Goal: Information Seeking & Learning: Learn about a topic

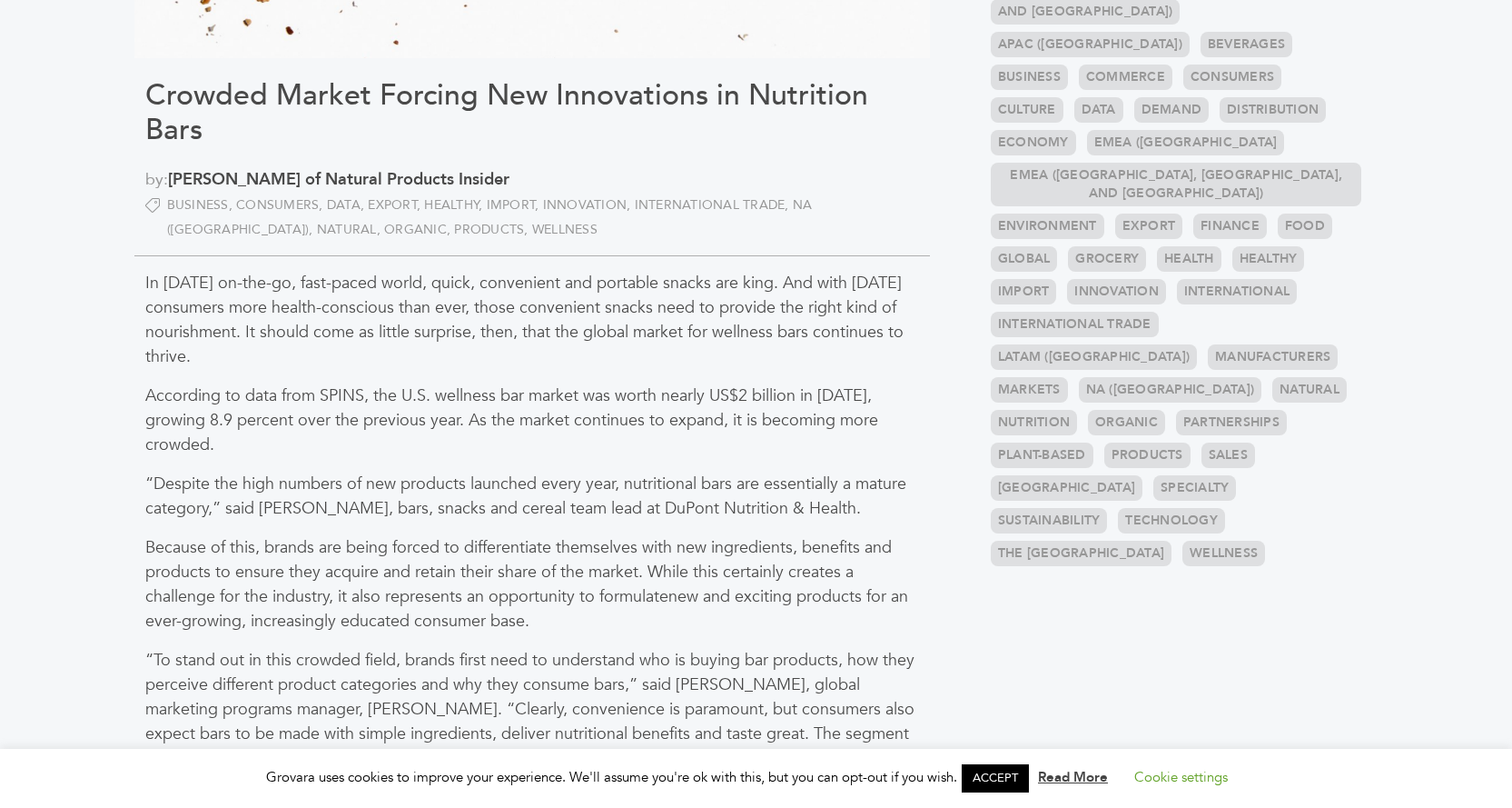
scroll to position [545, 0]
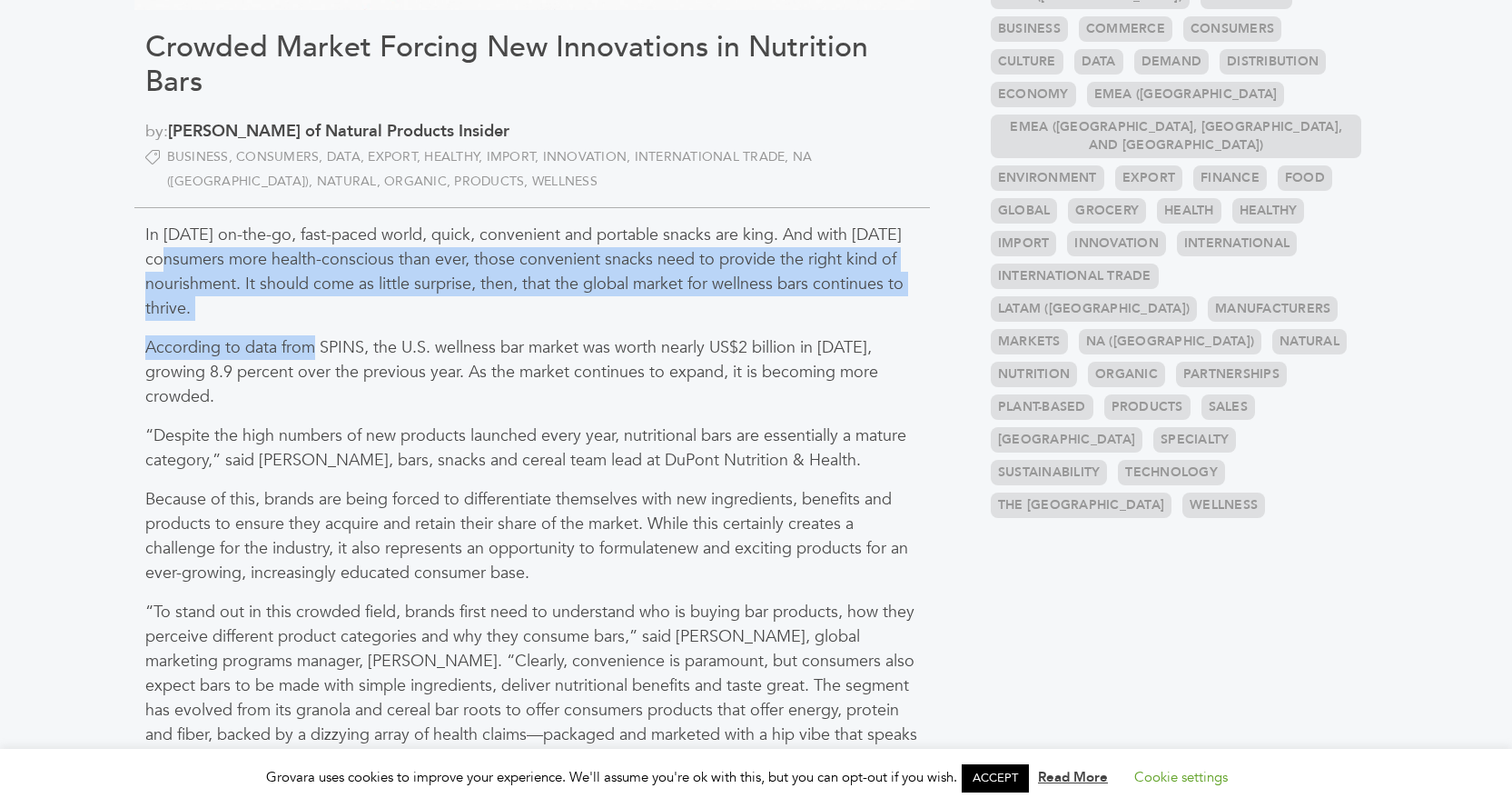
drag, startPoint x: 135, startPoint y: 251, endPoint x: 311, endPoint y: 346, distance: 200.0
click at [311, 346] on p "According to data from SPINS, the U.S. wellness bar market was worth nearly US$…" at bounding box center [532, 372] width 774 height 73
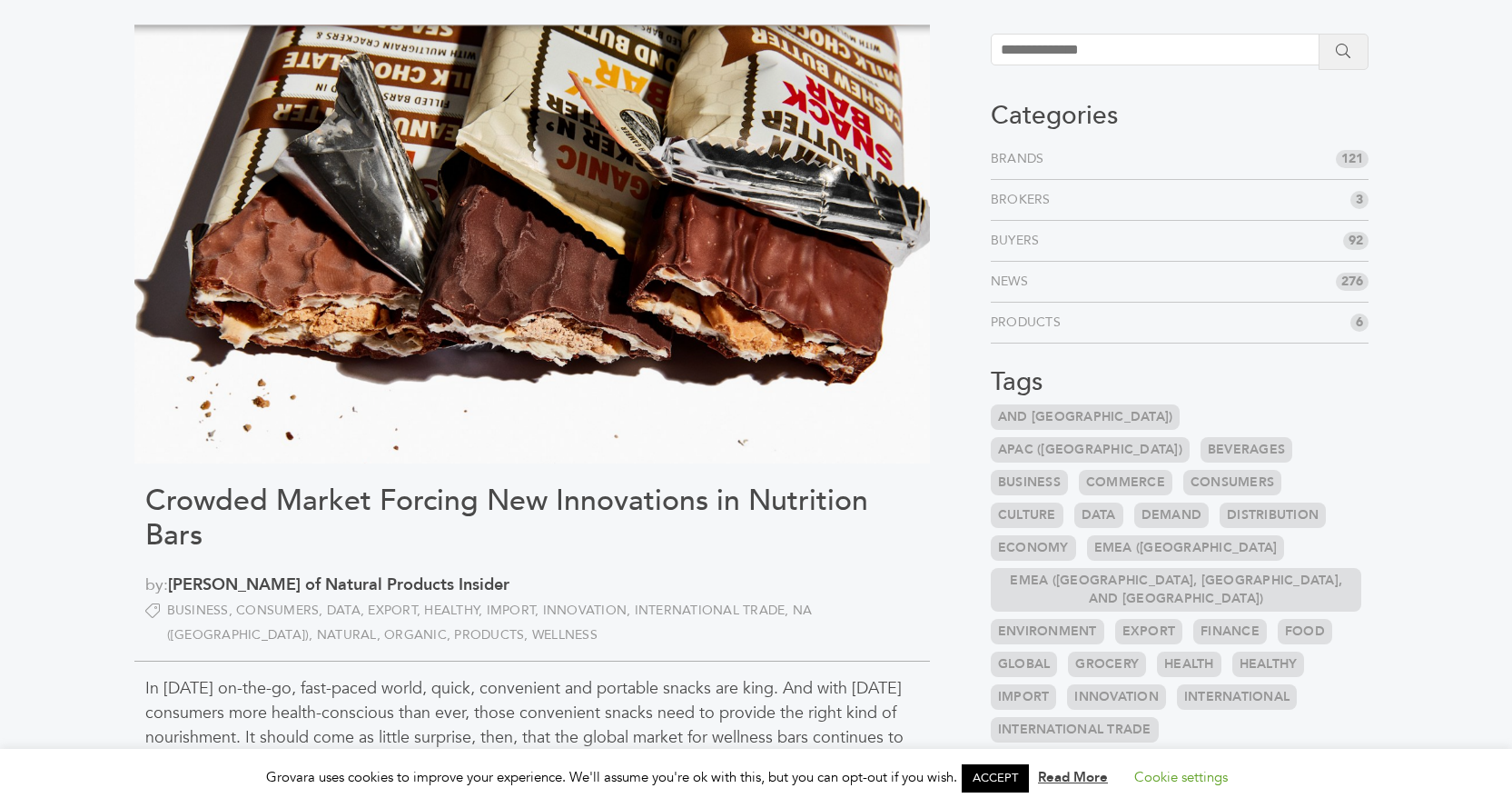
scroll to position [364, 0]
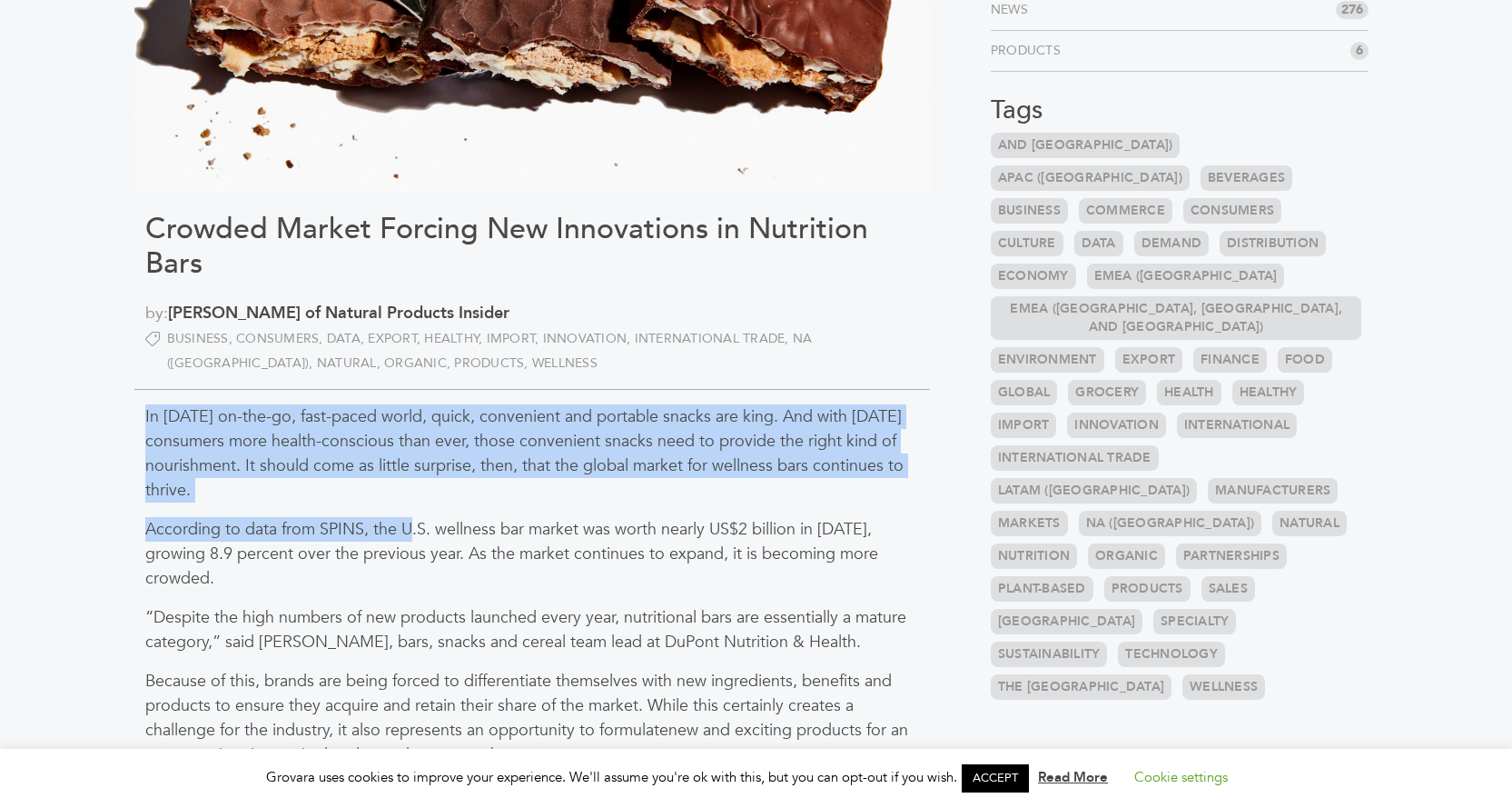
drag, startPoint x: 141, startPoint y: 406, endPoint x: 413, endPoint y: 513, distance: 292.3
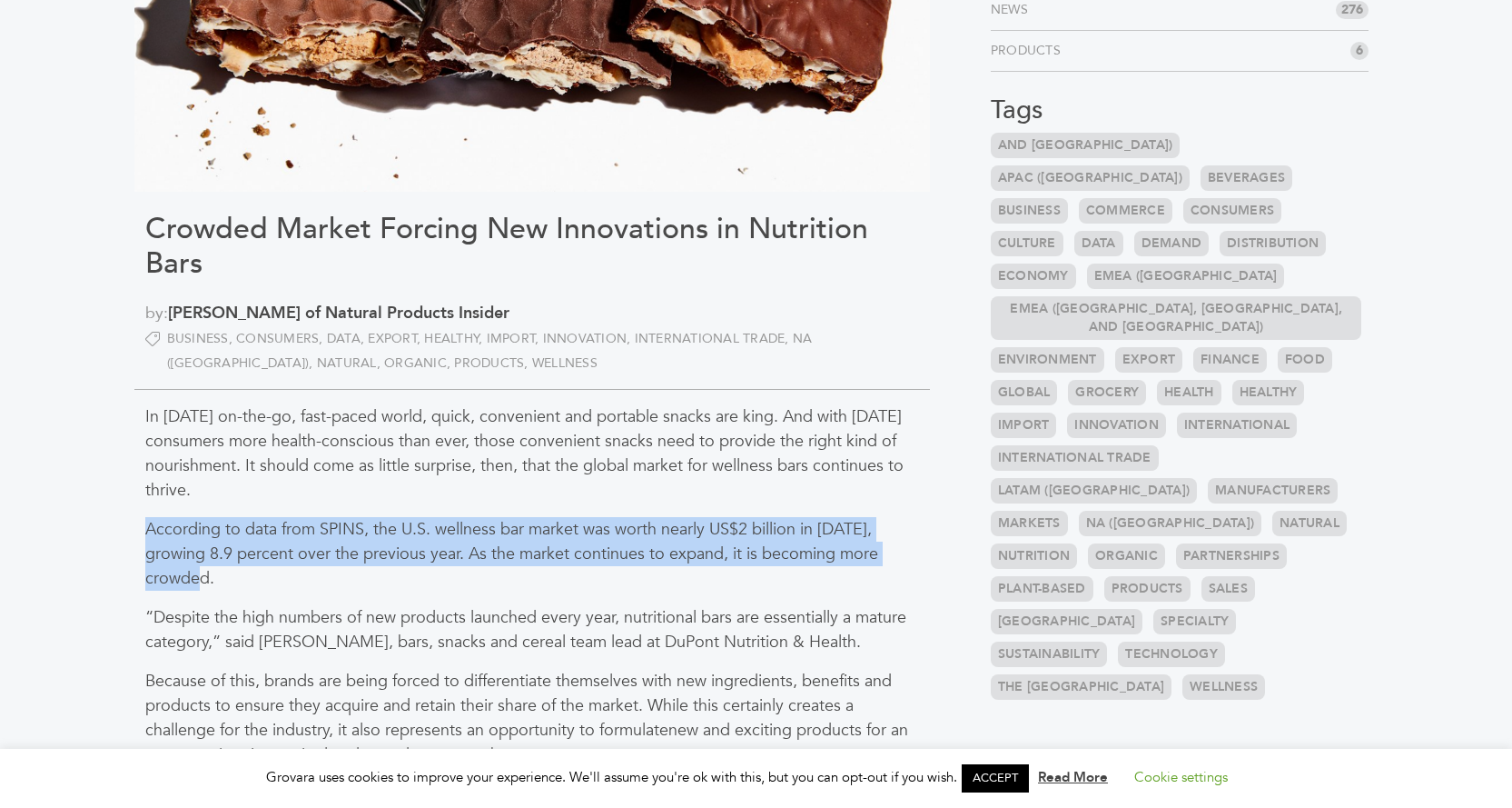
drag, startPoint x: 138, startPoint y: 530, endPoint x: 414, endPoint y: 576, distance: 279.8
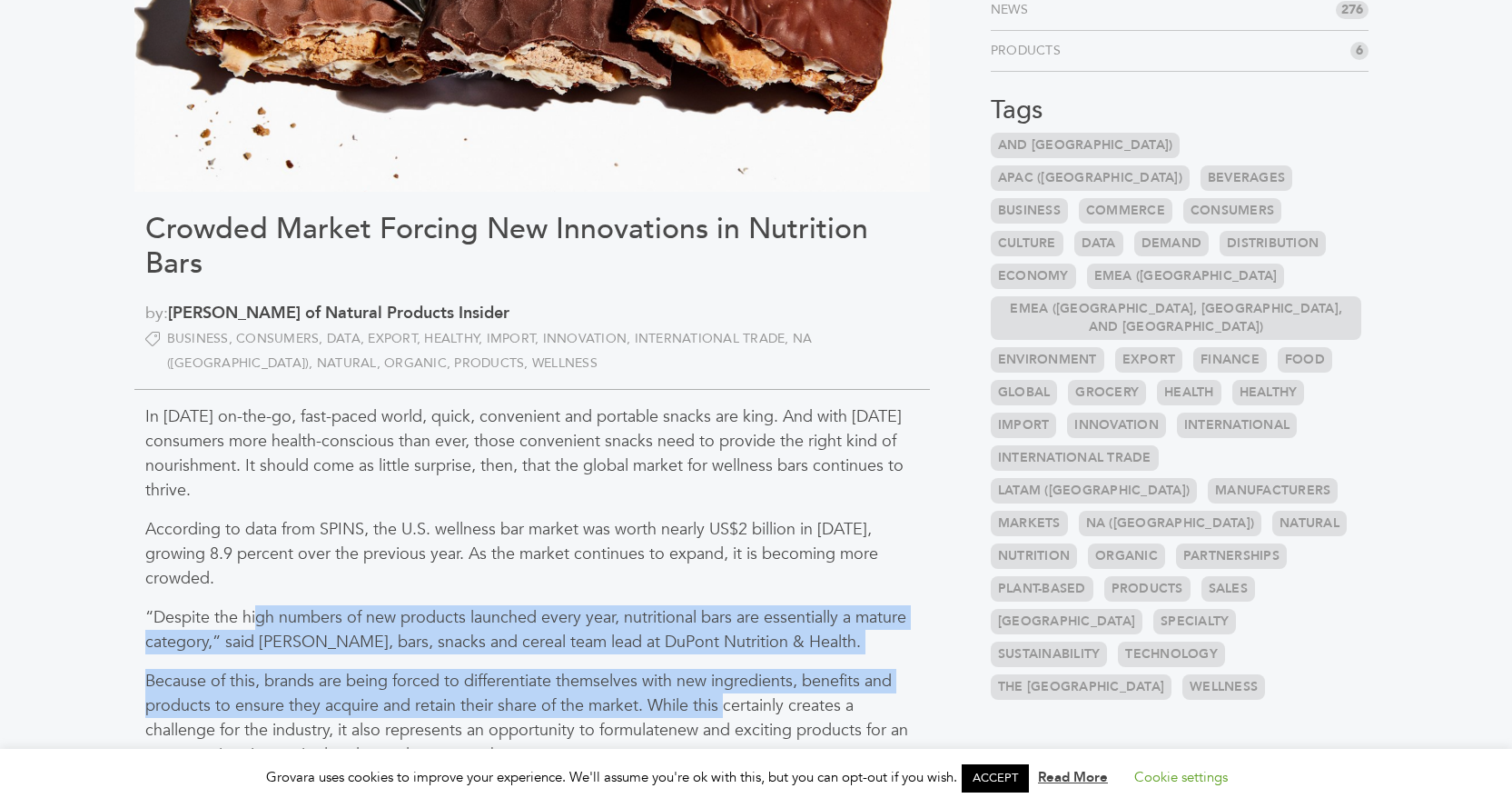
drag, startPoint x: 256, startPoint y: 614, endPoint x: 721, endPoint y: 701, distance: 473.1
click at [721, 701] on p "Because of this, brands are being forced to differentiate themselves with new i…" at bounding box center [532, 718] width 774 height 99
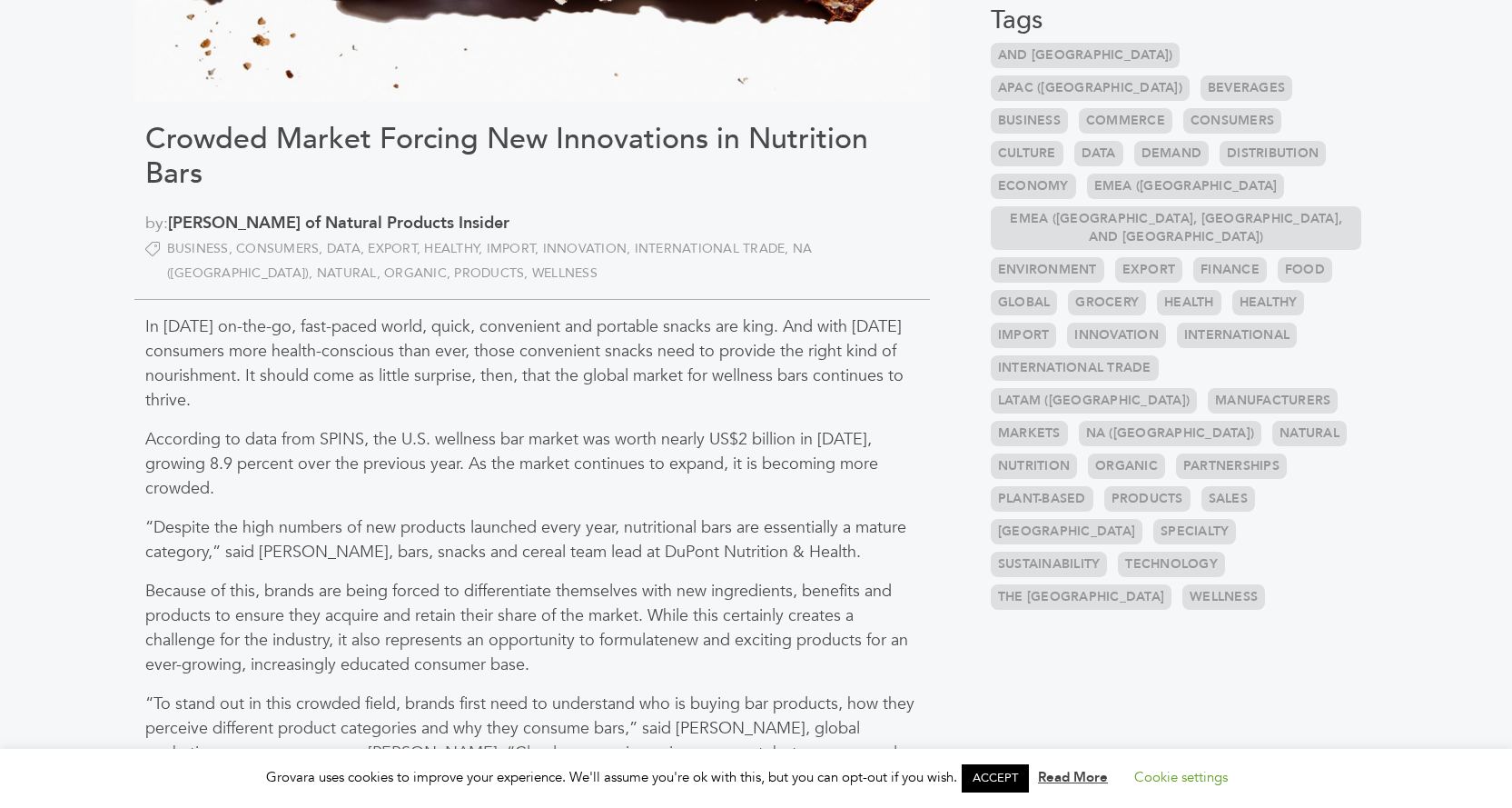
scroll to position [455, 0]
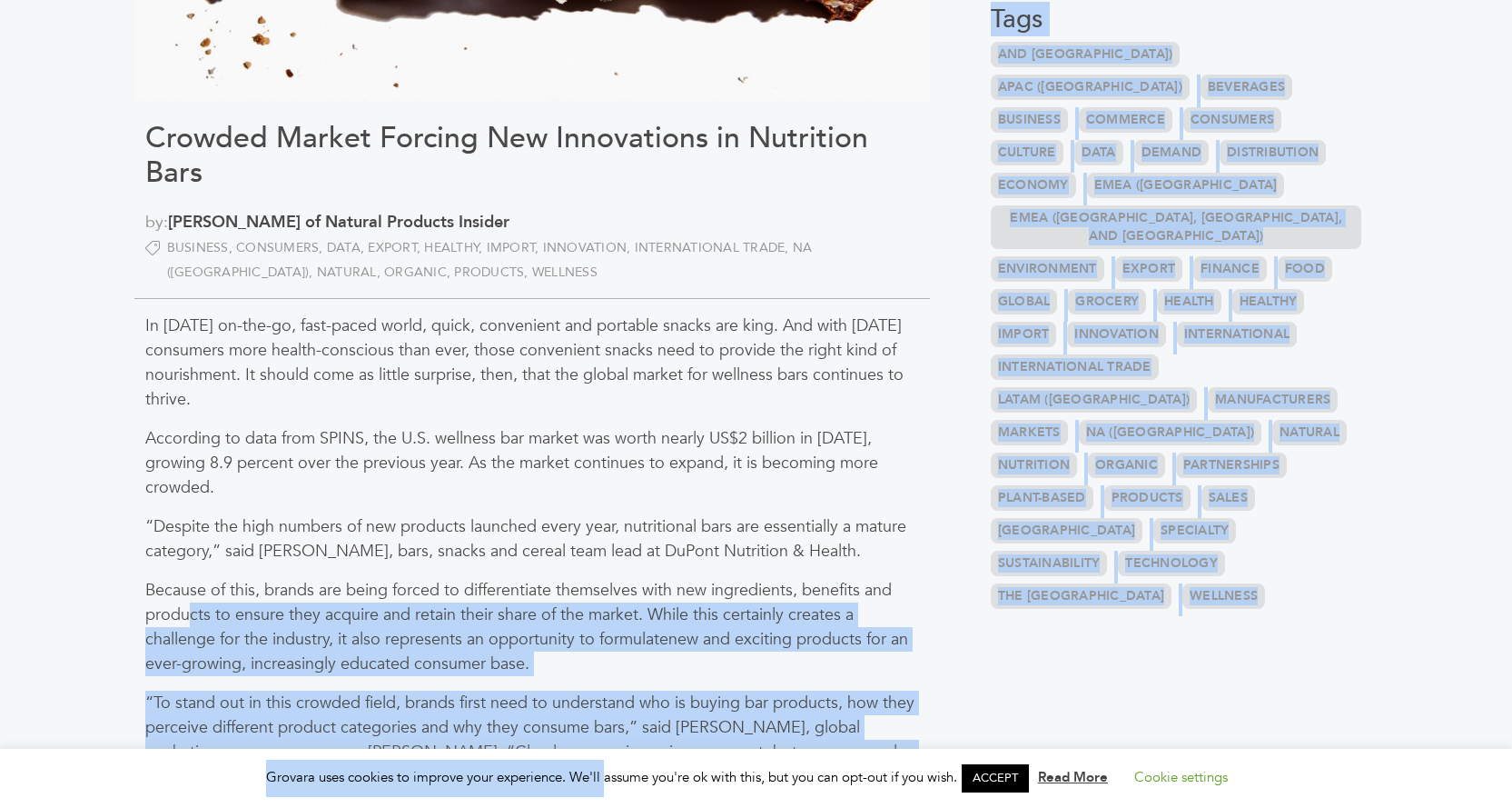
drag, startPoint x: 189, startPoint y: 616, endPoint x: 603, endPoint y: 765, distance: 440.0
click at [529, 703] on p "“To stand out in this crowded field, brands first need to understand who is buy…" at bounding box center [532, 776] width 774 height 172
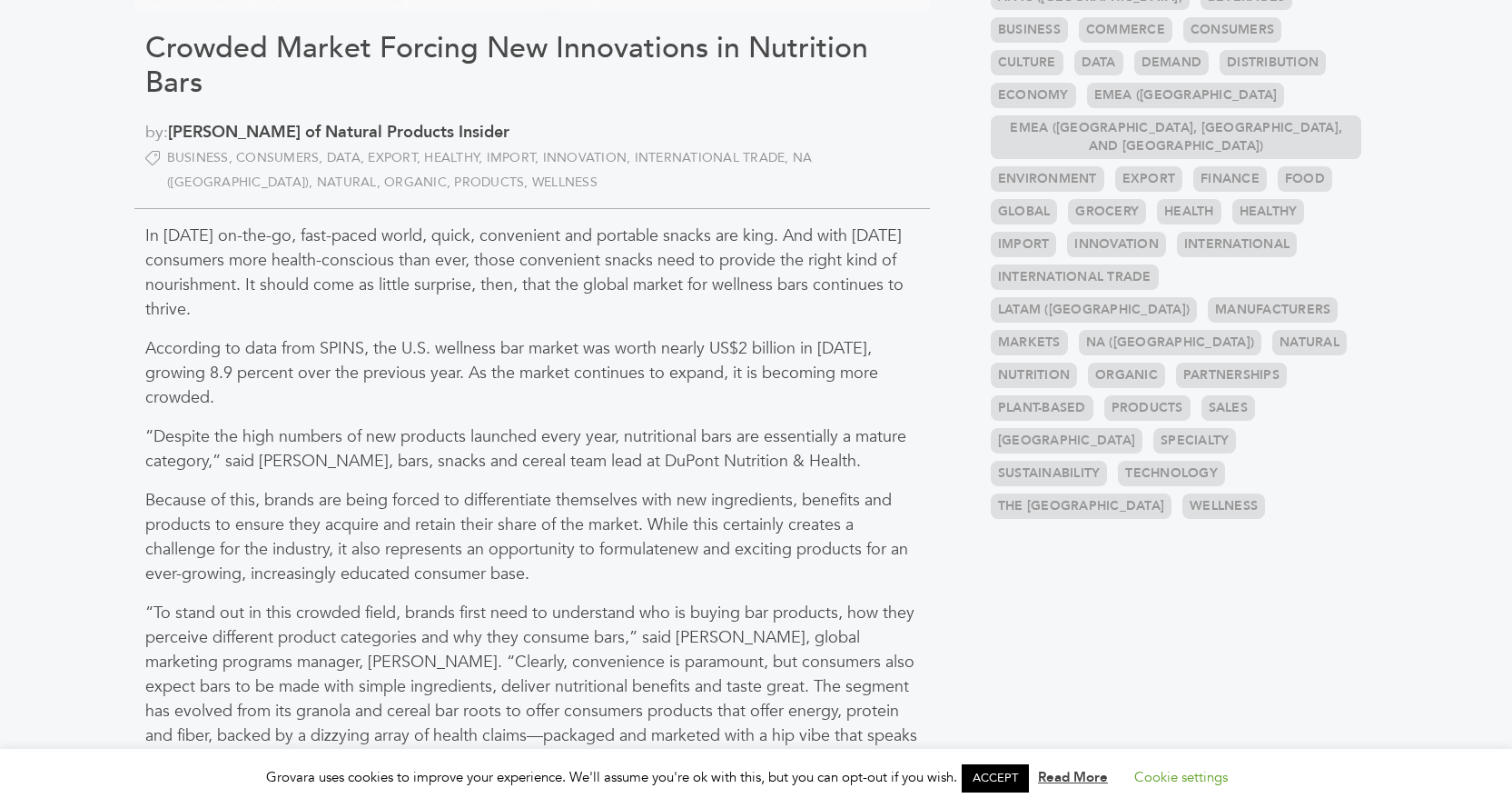
scroll to position [545, 0]
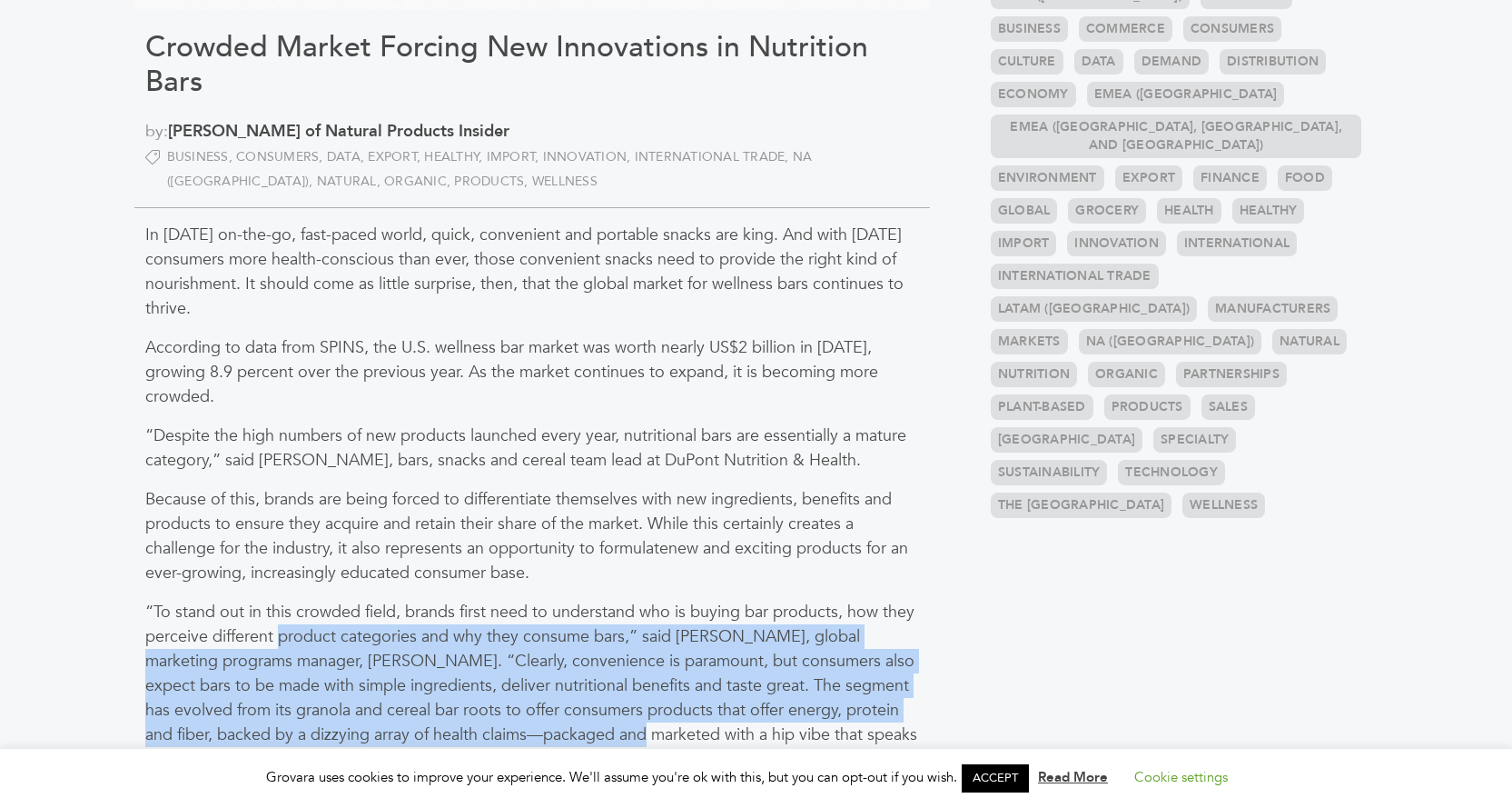
drag, startPoint x: 525, startPoint y: 719, endPoint x: 572, endPoint y: 732, distance: 48.8
click at [572, 732] on p "“To stand out in this crowded field, brands first need to understand who is buy…" at bounding box center [532, 685] width 774 height 172
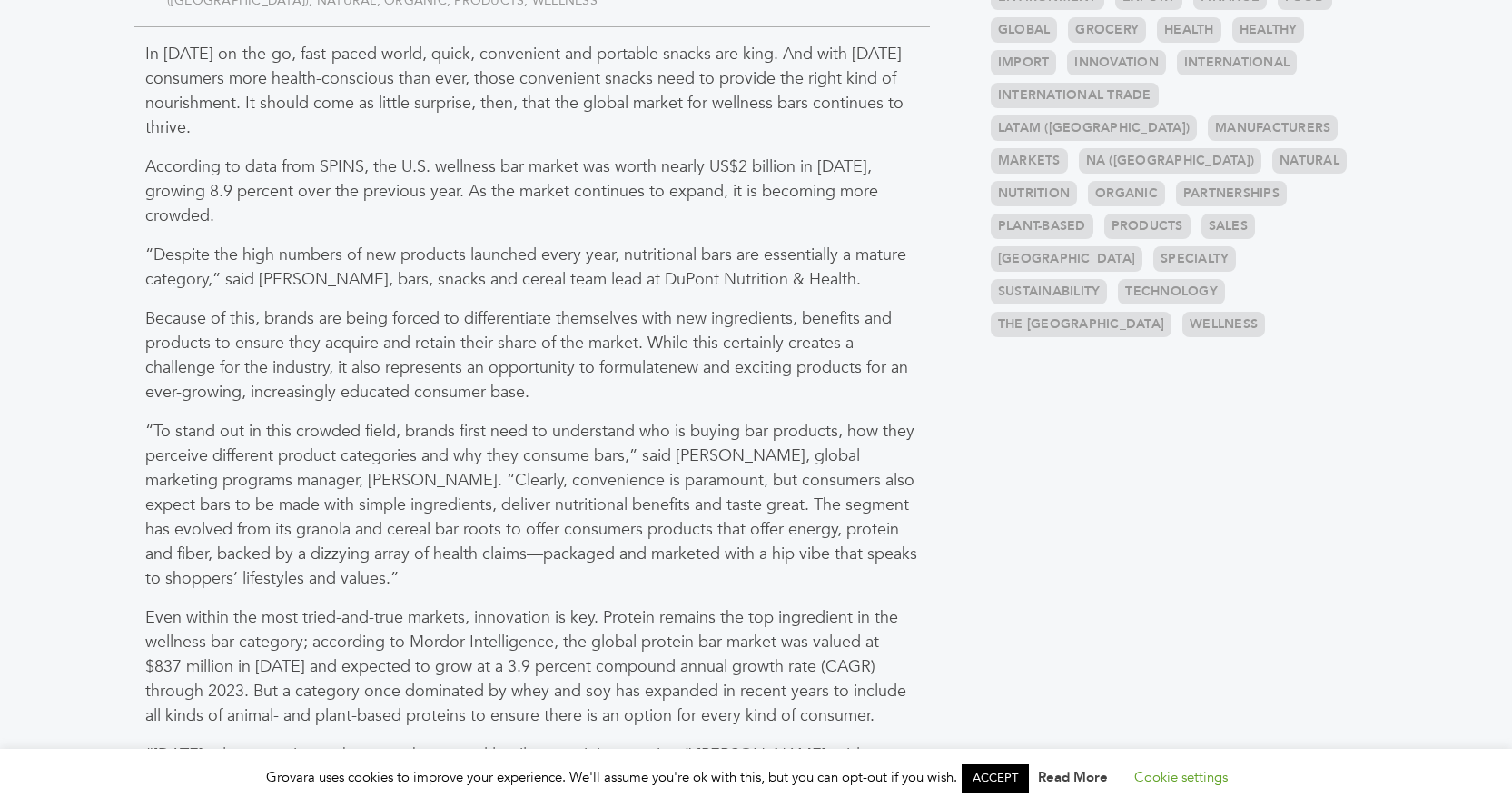
scroll to position [727, 0]
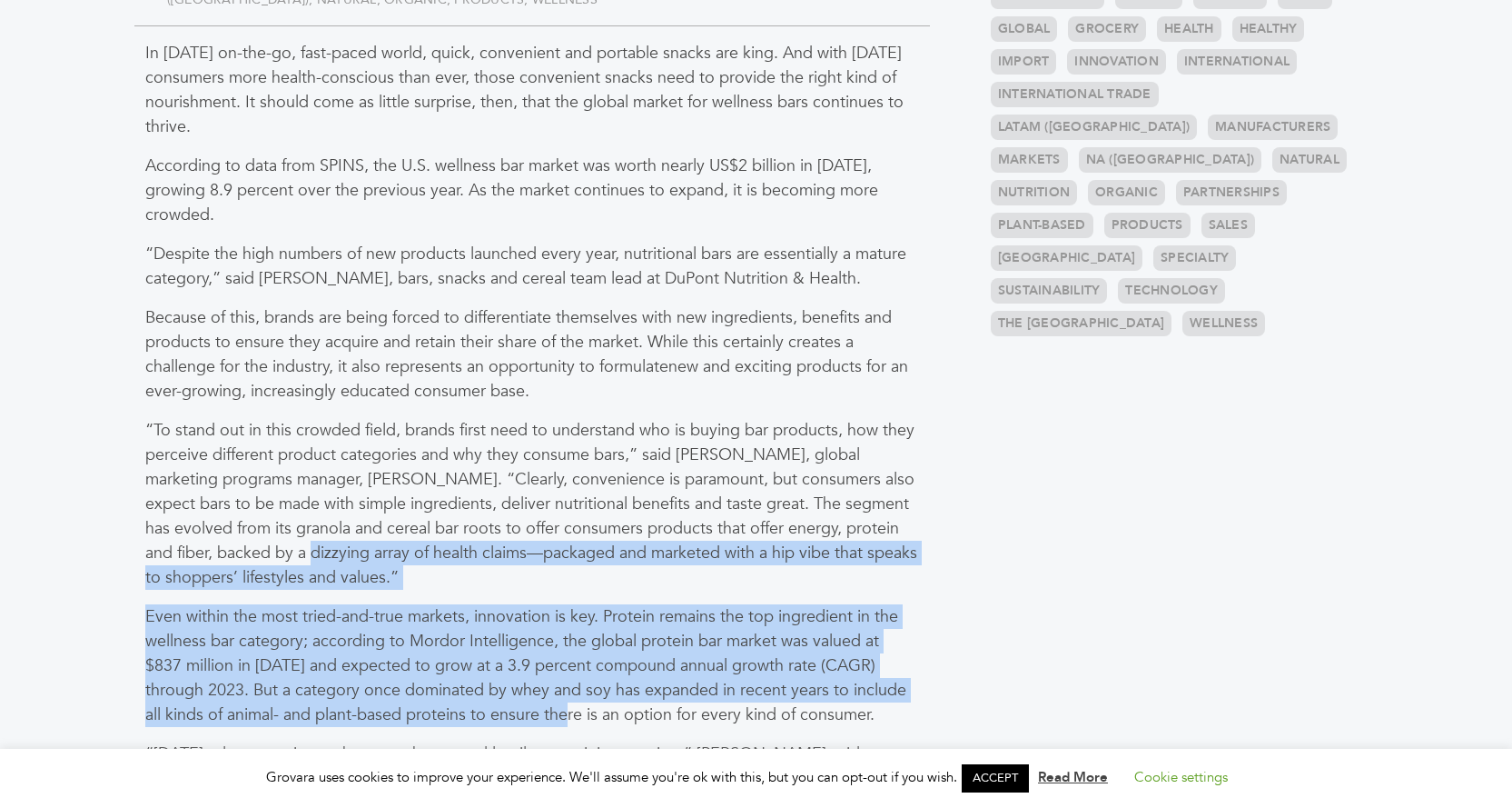
drag, startPoint x: 296, startPoint y: 586, endPoint x: 585, endPoint y: 706, distance: 312.9
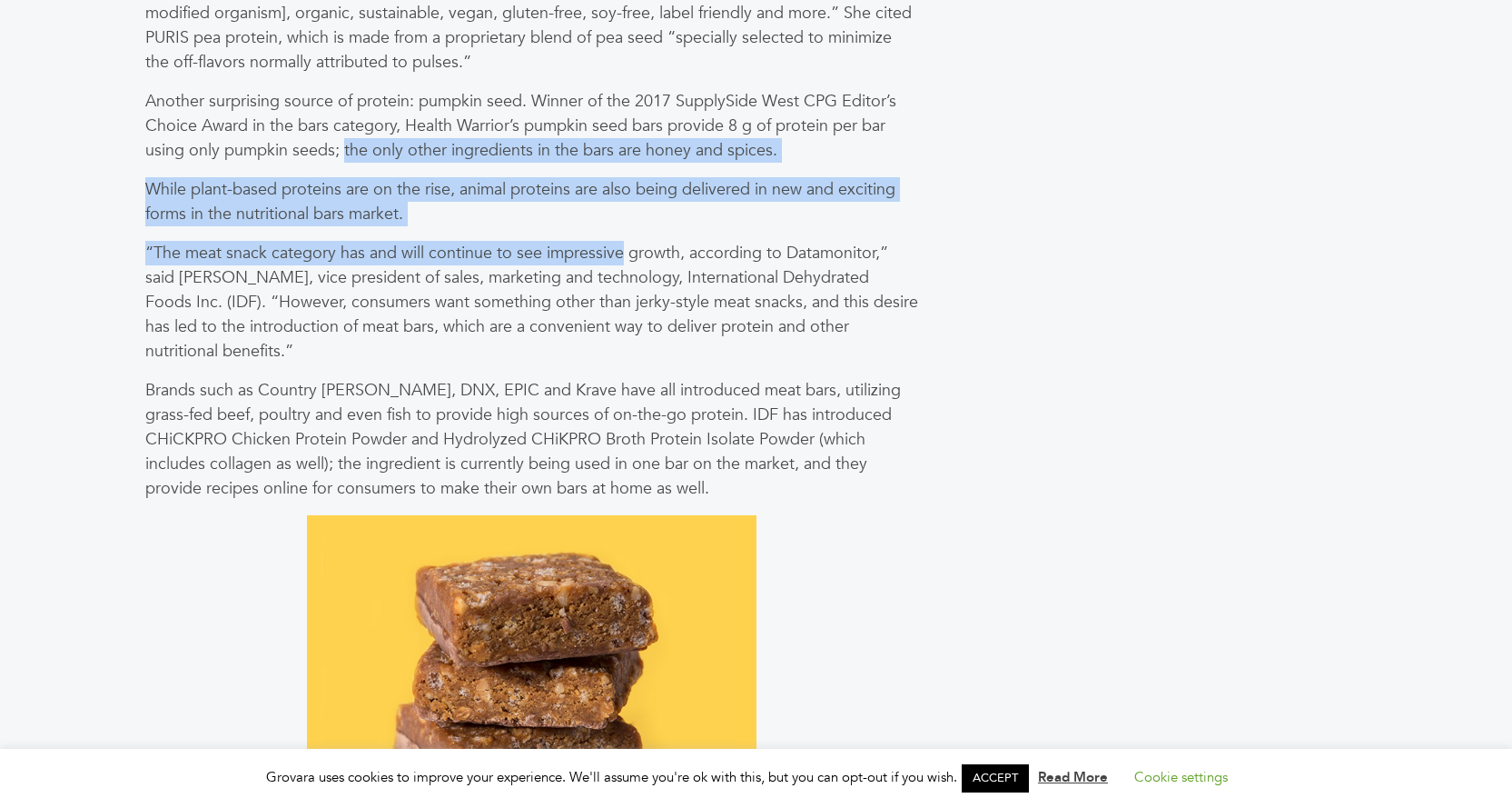
scroll to position [1544, 0]
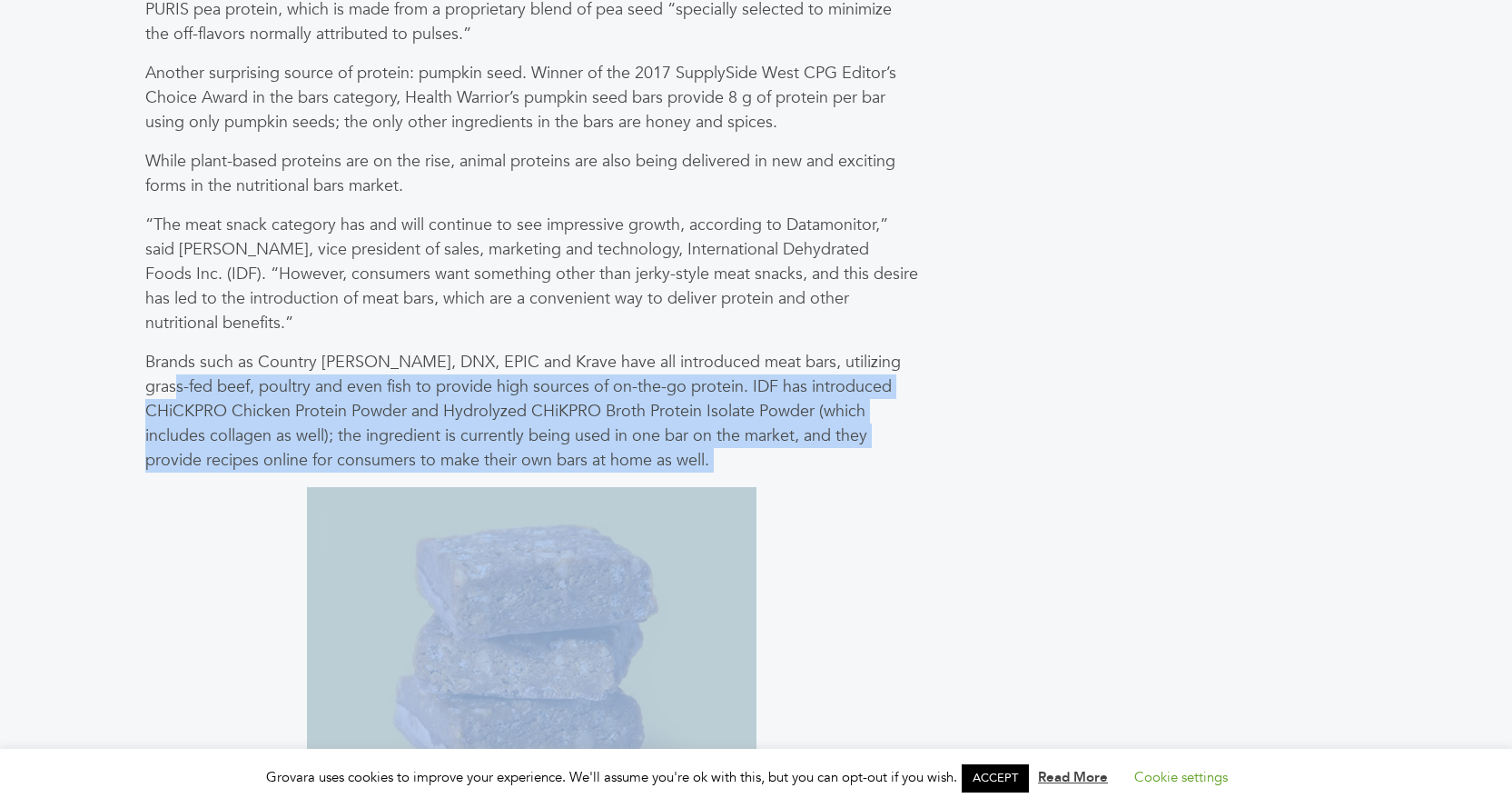
drag, startPoint x: 159, startPoint y: 393, endPoint x: 704, endPoint y: 478, distance: 551.6
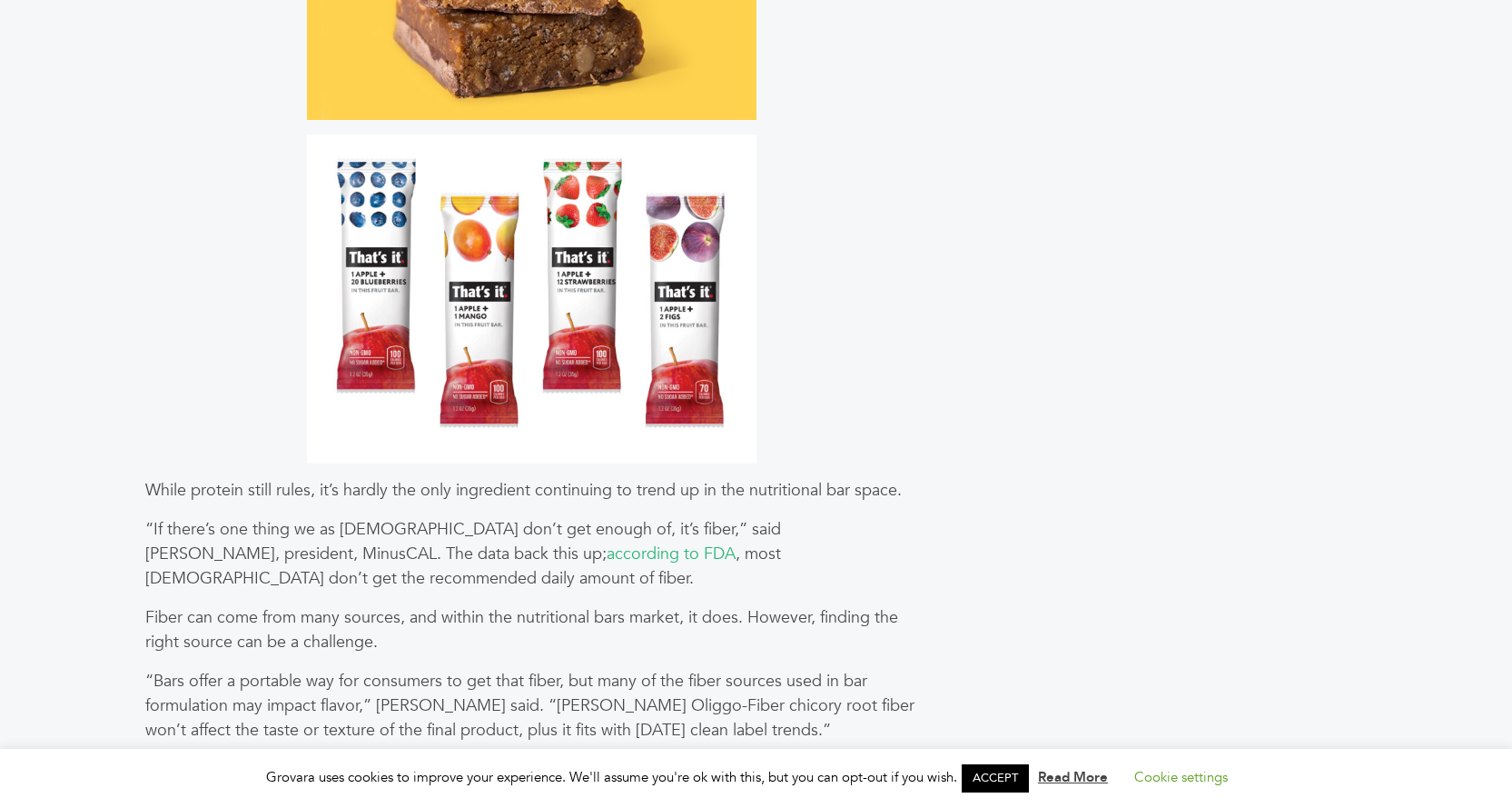
scroll to position [2363, 0]
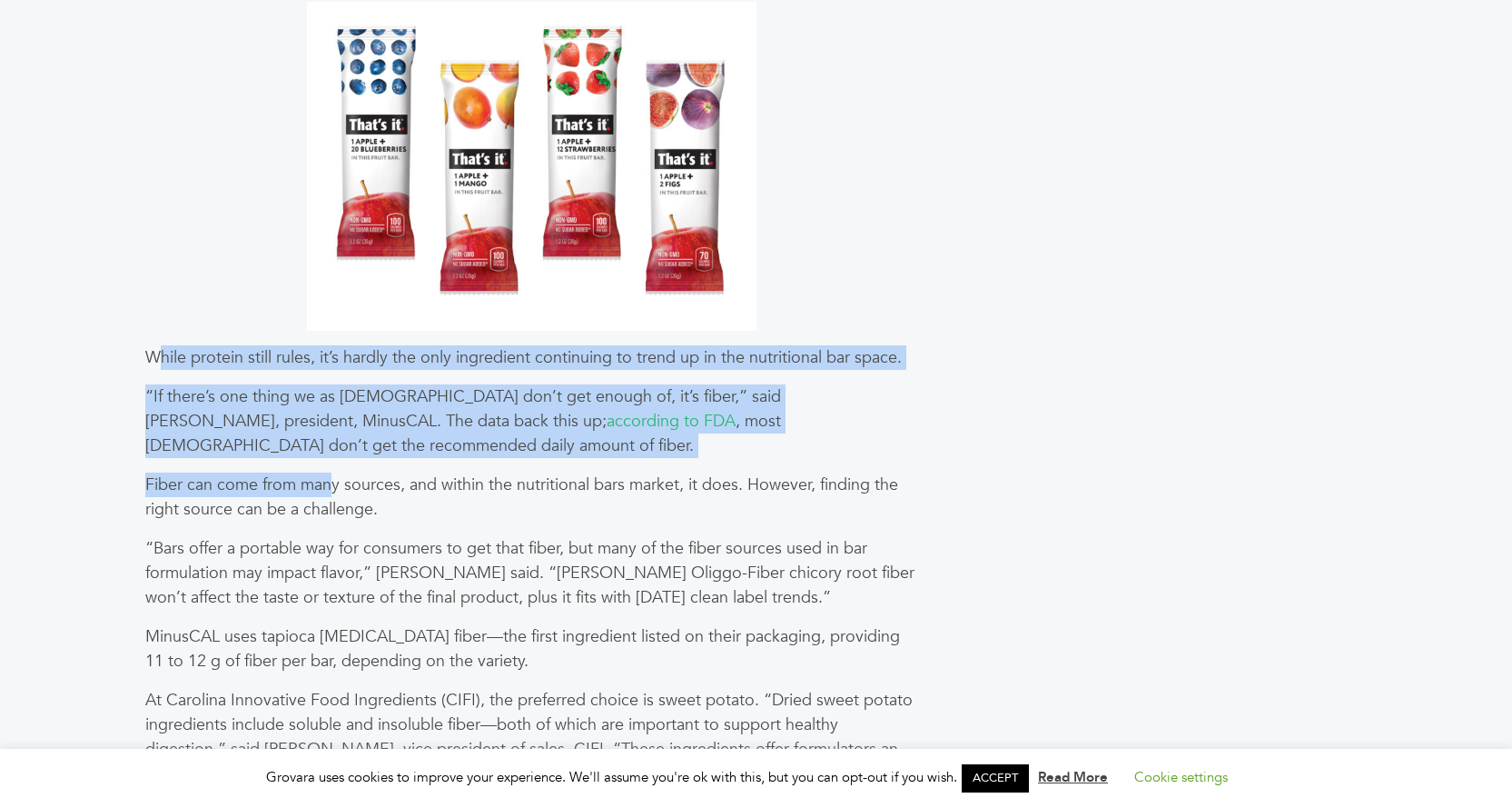
drag, startPoint x: 153, startPoint y: 354, endPoint x: 329, endPoint y: 478, distance: 215.3
click at [329, 478] on p "Fiber can come from many sources, and within the nutritional bars market, it do…" at bounding box center [532, 497] width 774 height 49
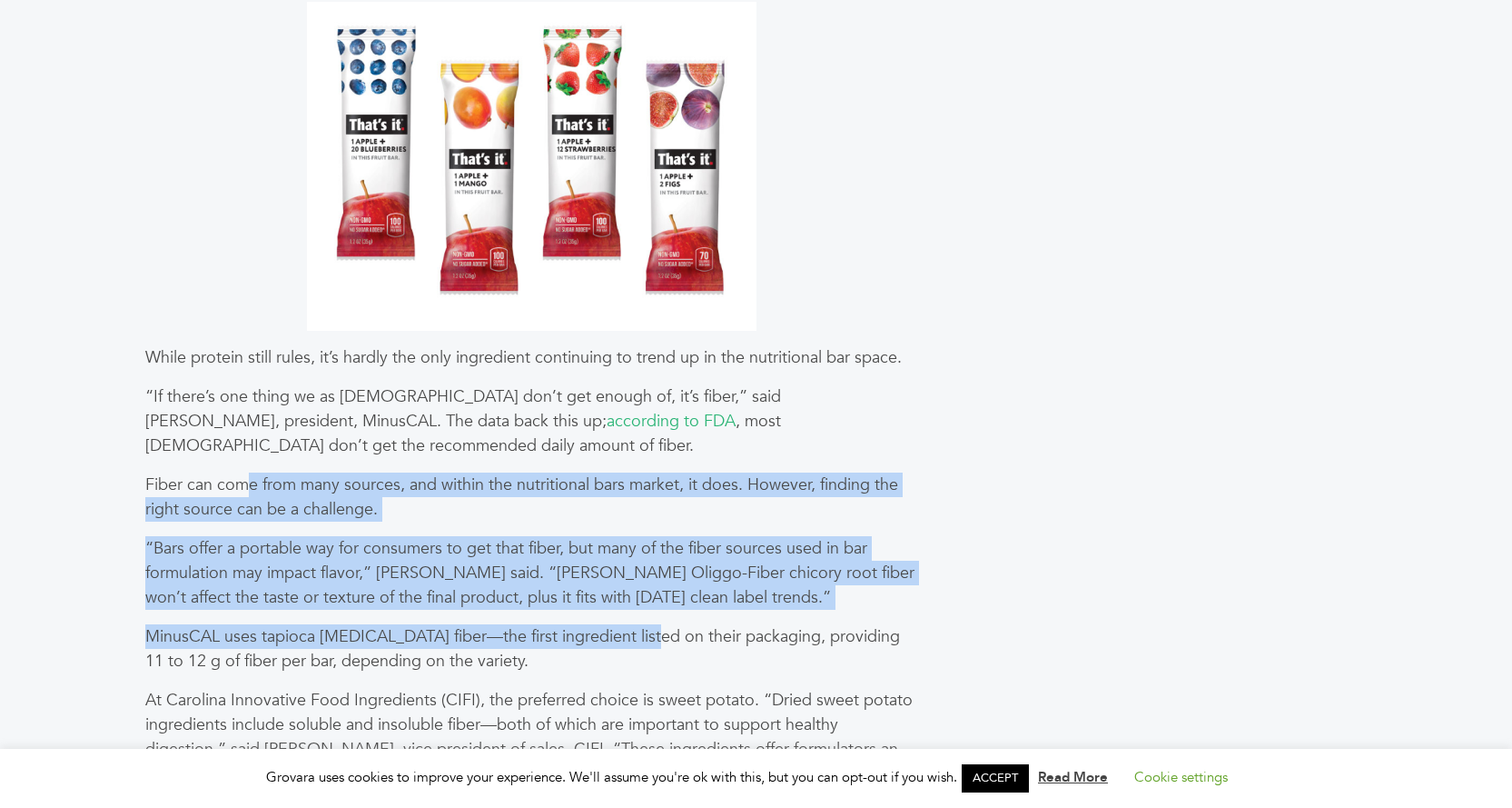
drag, startPoint x: 244, startPoint y: 478, endPoint x: 641, endPoint y: 616, distance: 420.3
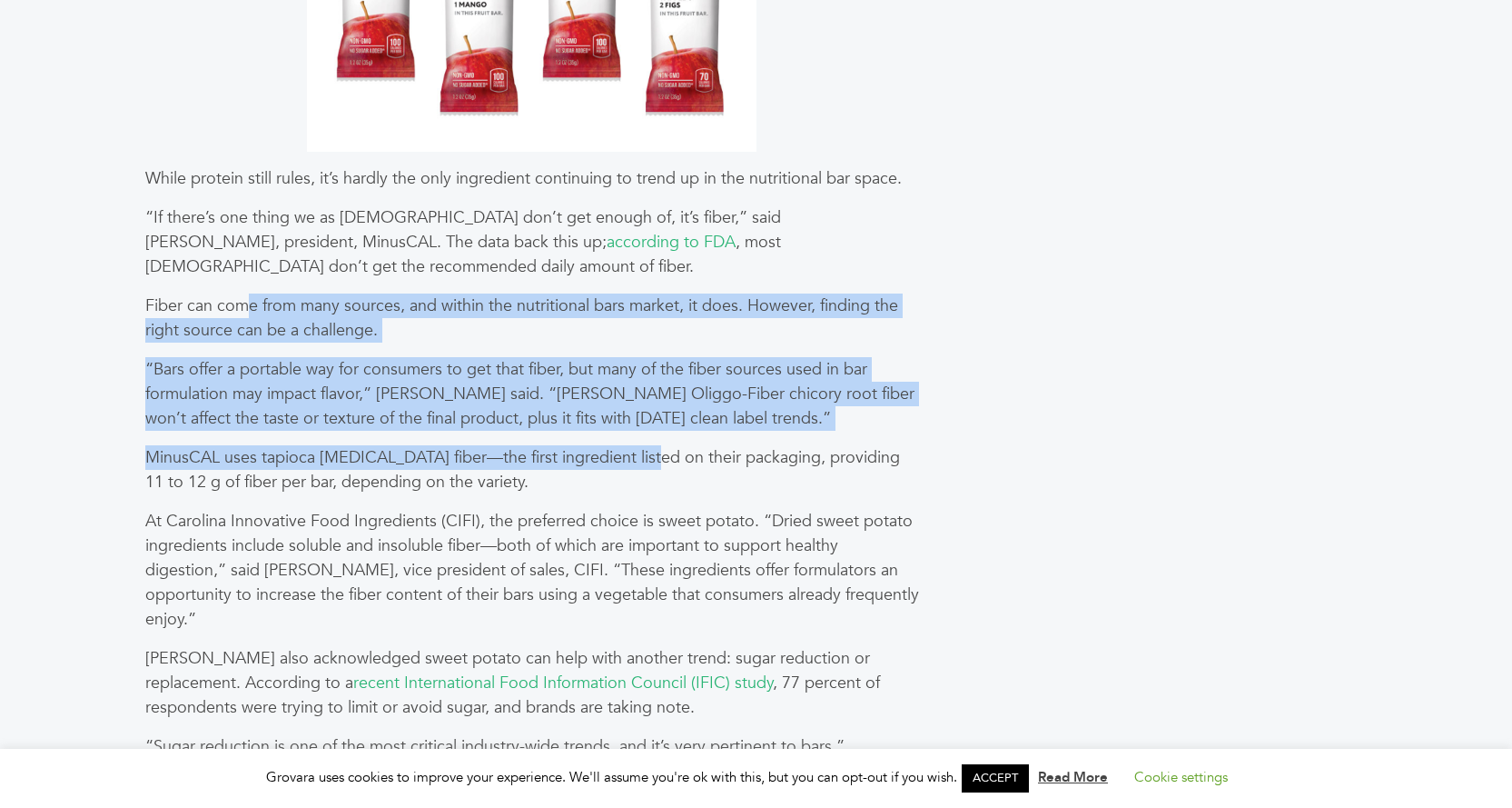
scroll to position [2544, 0]
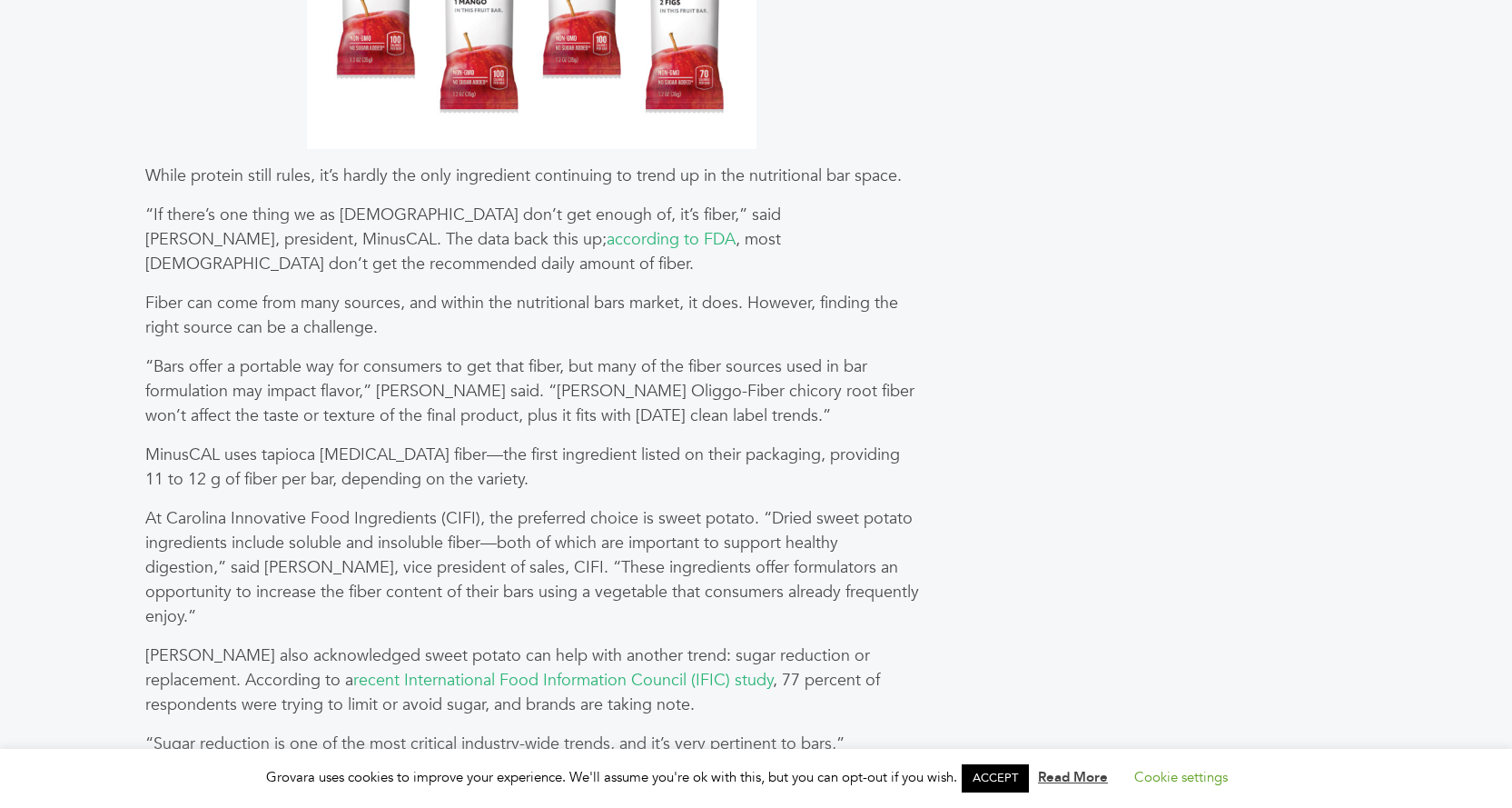
click at [516, 535] on p "At Carolina Innovative Food Ingredients (CIFI), the preferred choice is sweet p…" at bounding box center [532, 567] width 774 height 123
drag, startPoint x: 201, startPoint y: 428, endPoint x: 442, endPoint y: 611, distance: 302.6
click at [442, 611] on div "In today’s on-the-go, fast-paced world, quick, convenient and portable snacks a…" at bounding box center [532, 773] width 795 height 5129
click at [442, 611] on p "At Carolina Innovative Food Ingredients (CIFI), the preferred choice is sweet p…" at bounding box center [532, 567] width 774 height 123
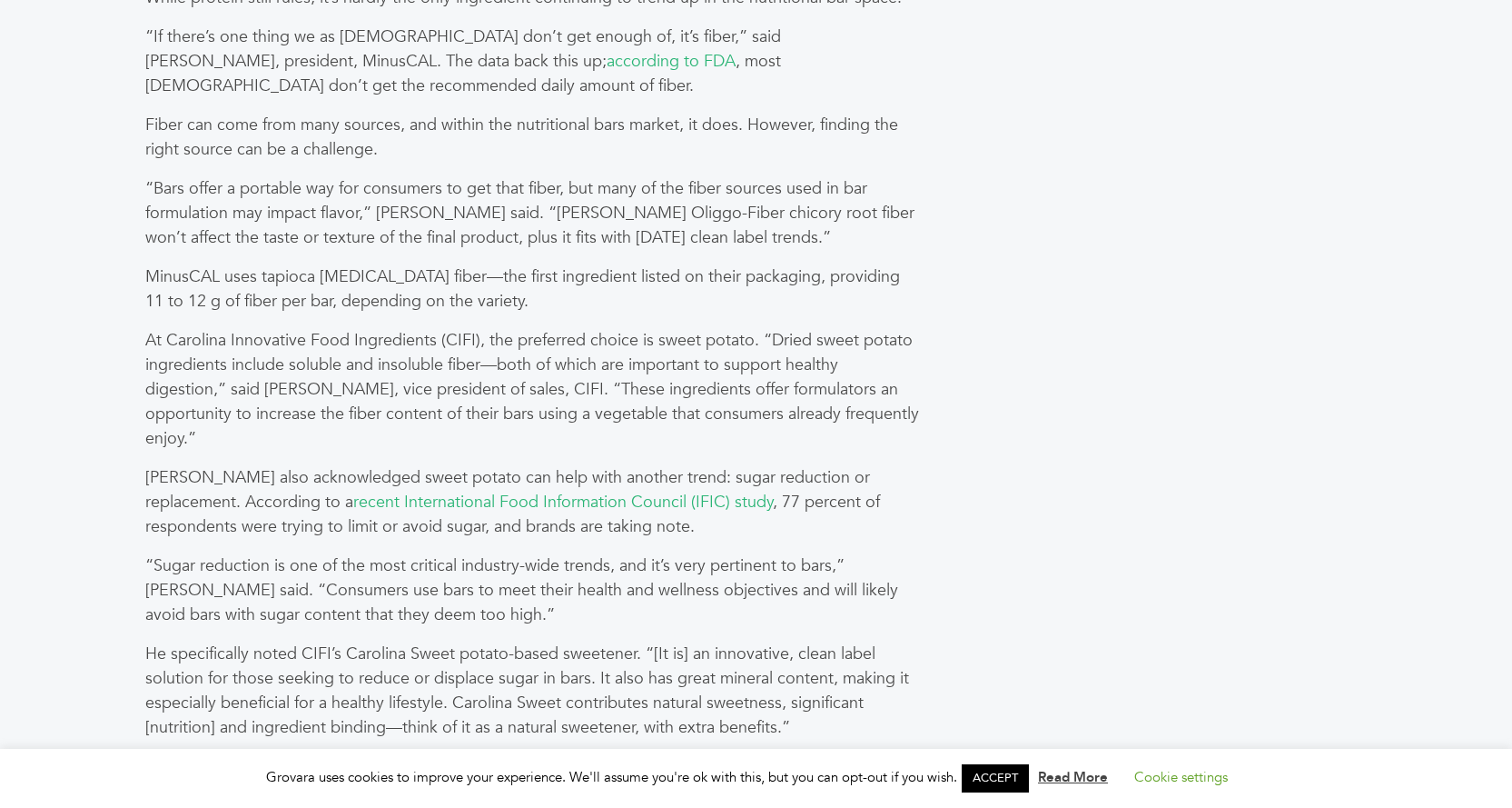
scroll to position [2725, 0]
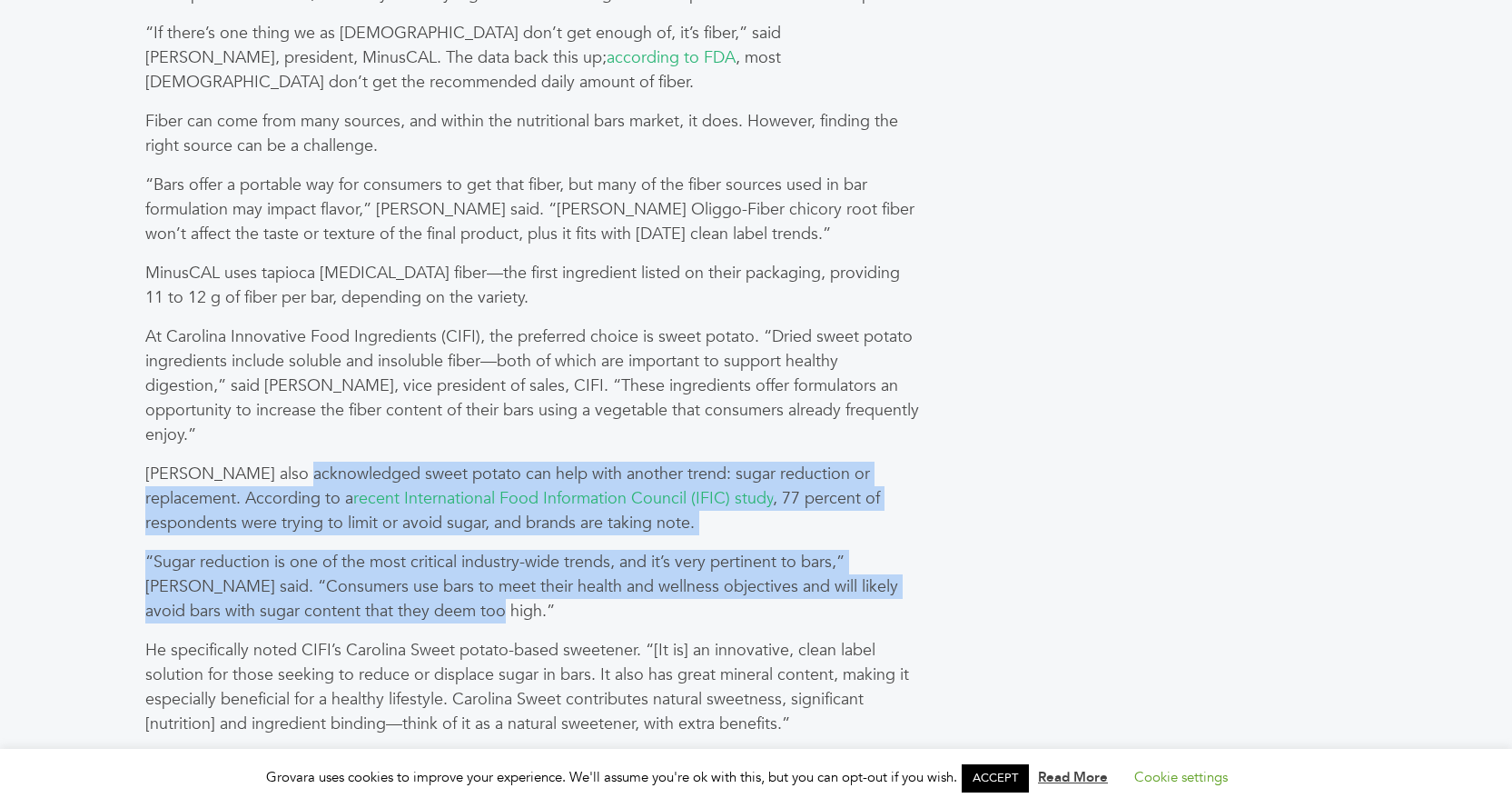
drag, startPoint x: 314, startPoint y: 475, endPoint x: 491, endPoint y: 602, distance: 217.8
click at [491, 602] on div "In today’s on-the-go, fast-paced world, quick, convenient and portable snacks a…" at bounding box center [532, 591] width 795 height 5129
click at [491, 602] on p "“Sugar reduction is one of the most critical industry-wide trends, and it’s ver…" at bounding box center [532, 586] width 774 height 73
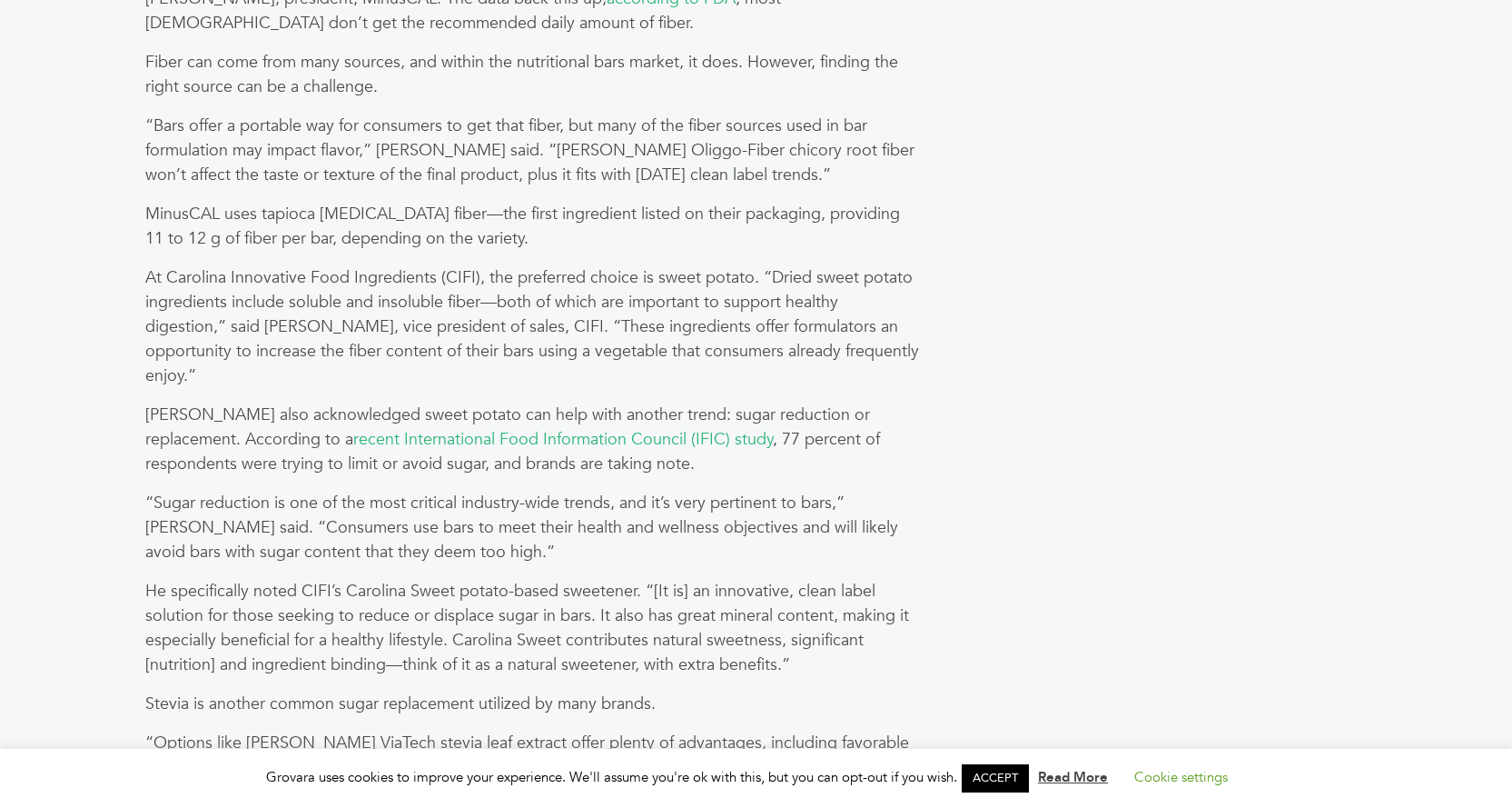
scroll to position [2816, 0]
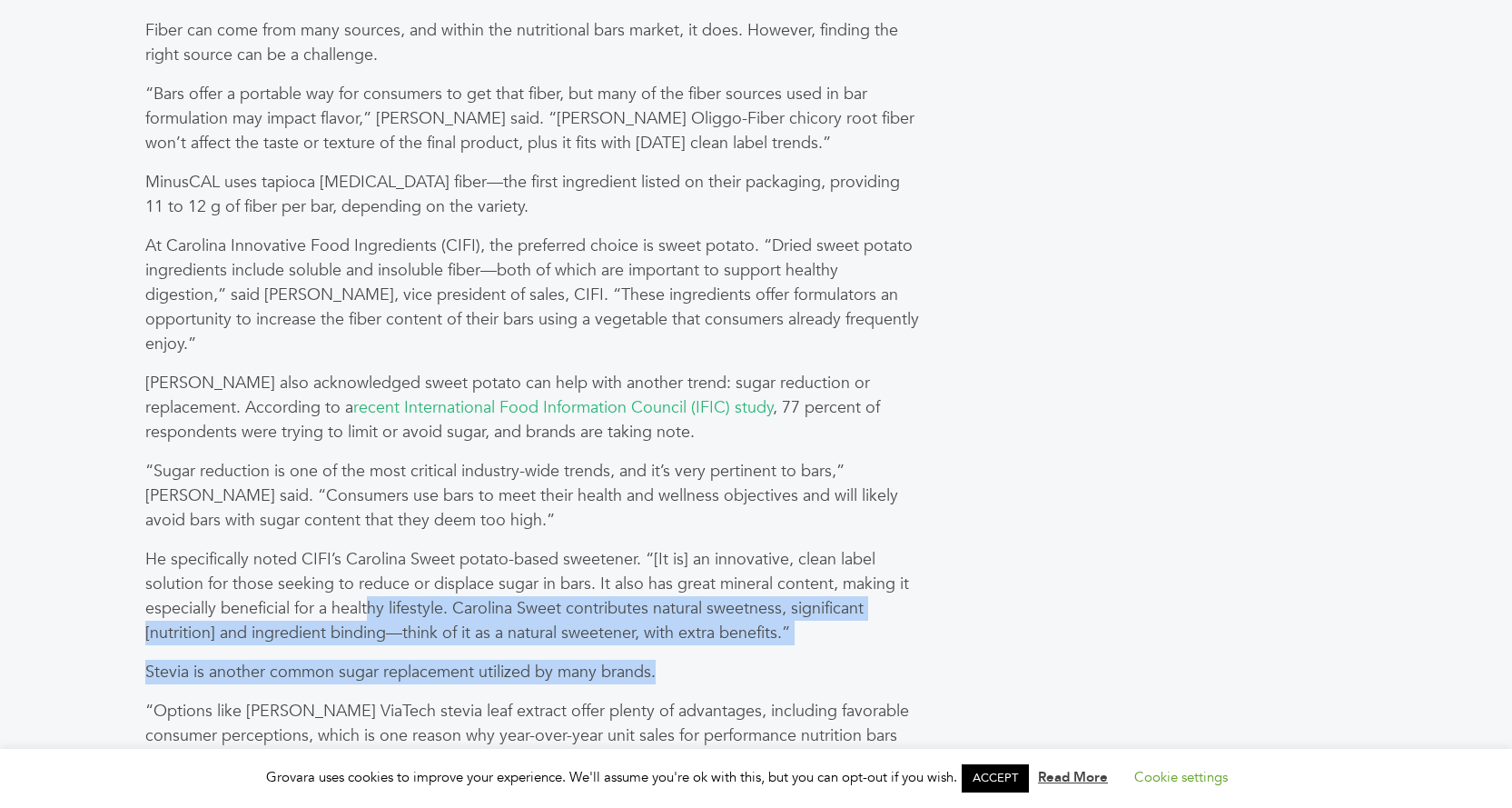
drag, startPoint x: 382, startPoint y: 624, endPoint x: 684, endPoint y: 682, distance: 307.5
click at [684, 682] on div "In today’s on-the-go, fast-paced world, quick, convenient and portable snacks a…" at bounding box center [532, 500] width 795 height 5129
click at [684, 682] on p "Stevia is another common sugar replacement utilized by many brands." at bounding box center [532, 671] width 774 height 24
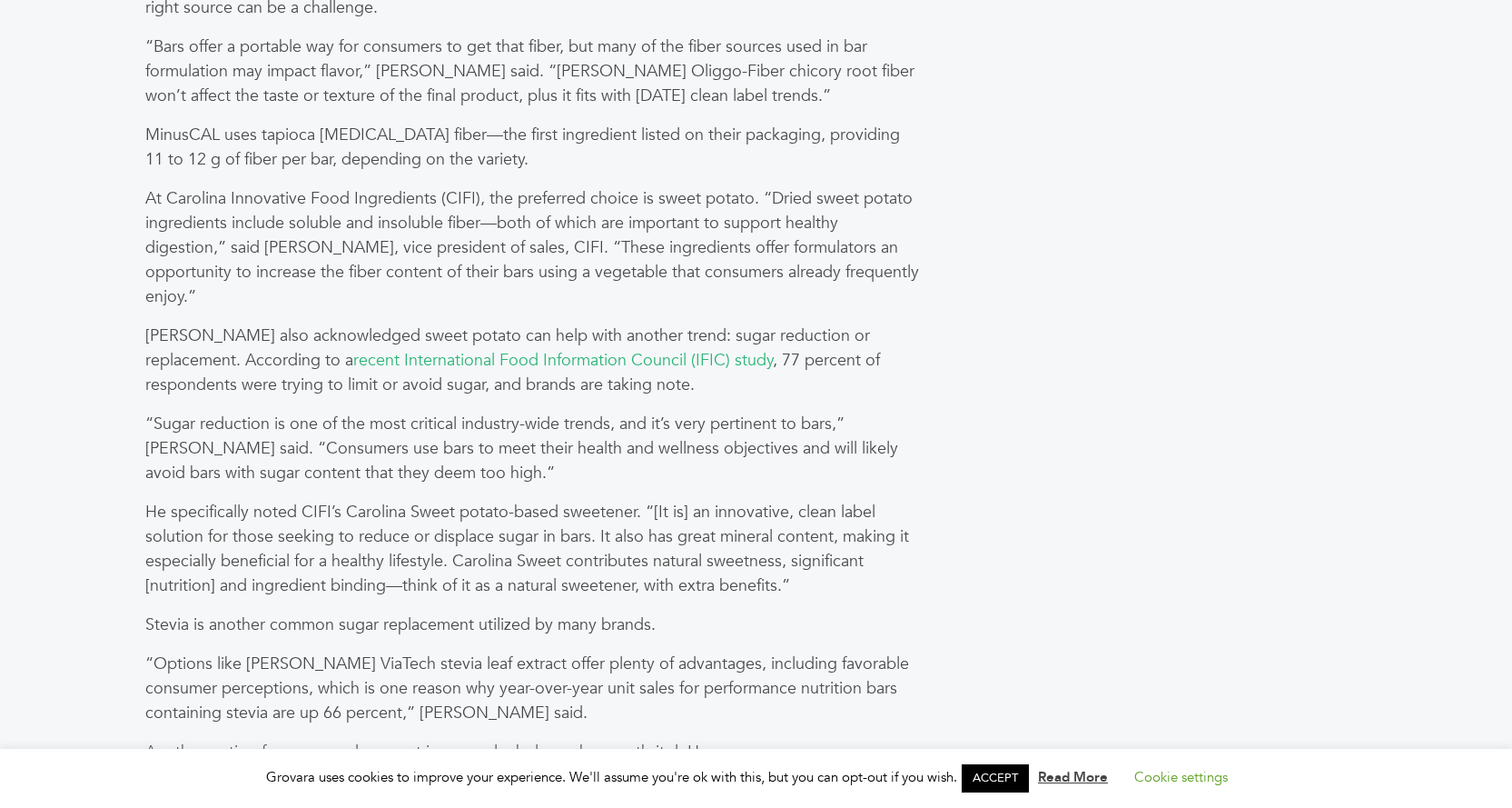
scroll to position [2907, 0]
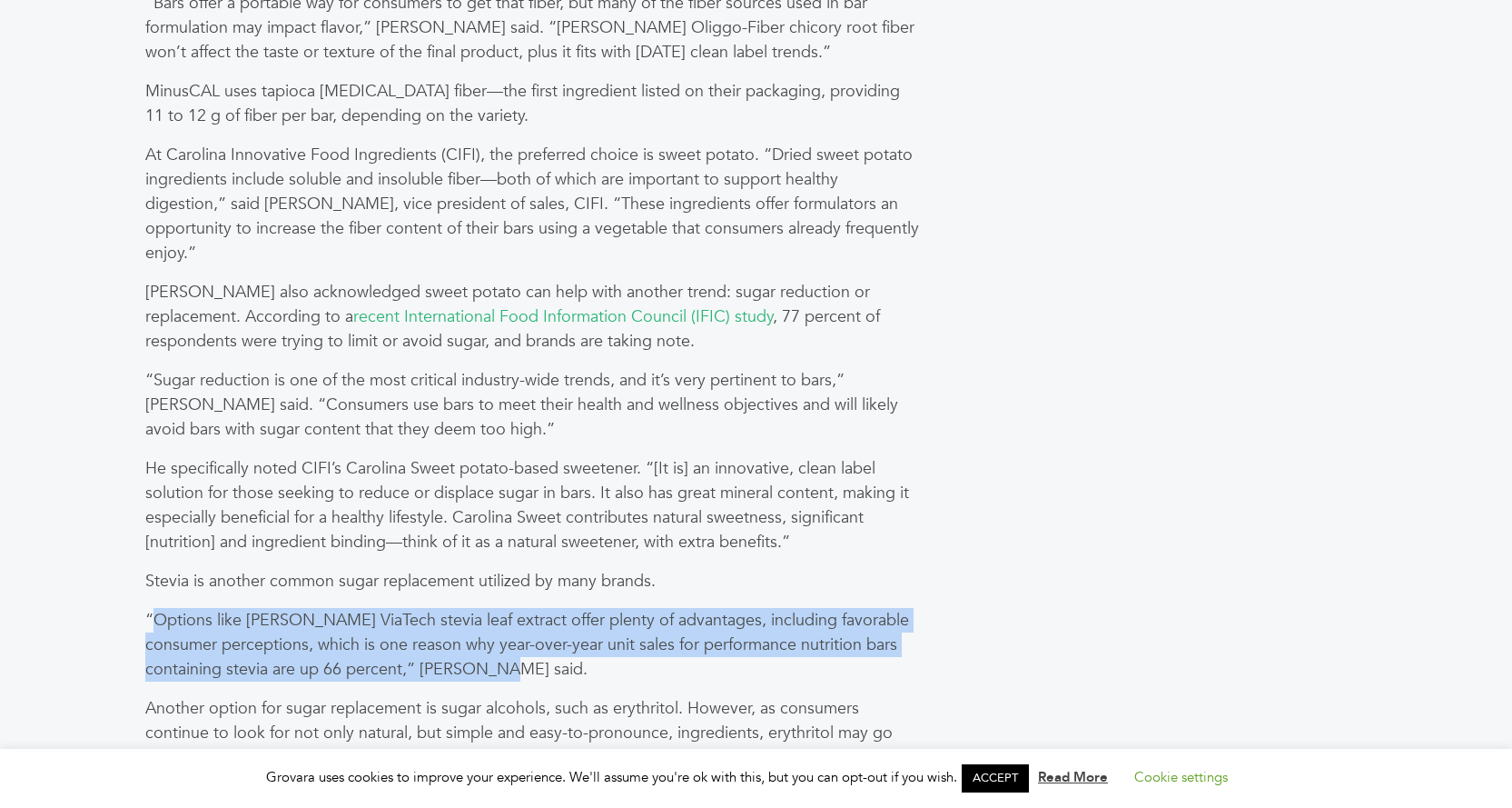
drag, startPoint x: 157, startPoint y: 612, endPoint x: 484, endPoint y: 672, distance: 332.5
click at [484, 672] on p "“Options like Cargill’s ViaTech stevia leaf extract offer plenty of advantages,…" at bounding box center [532, 644] width 774 height 73
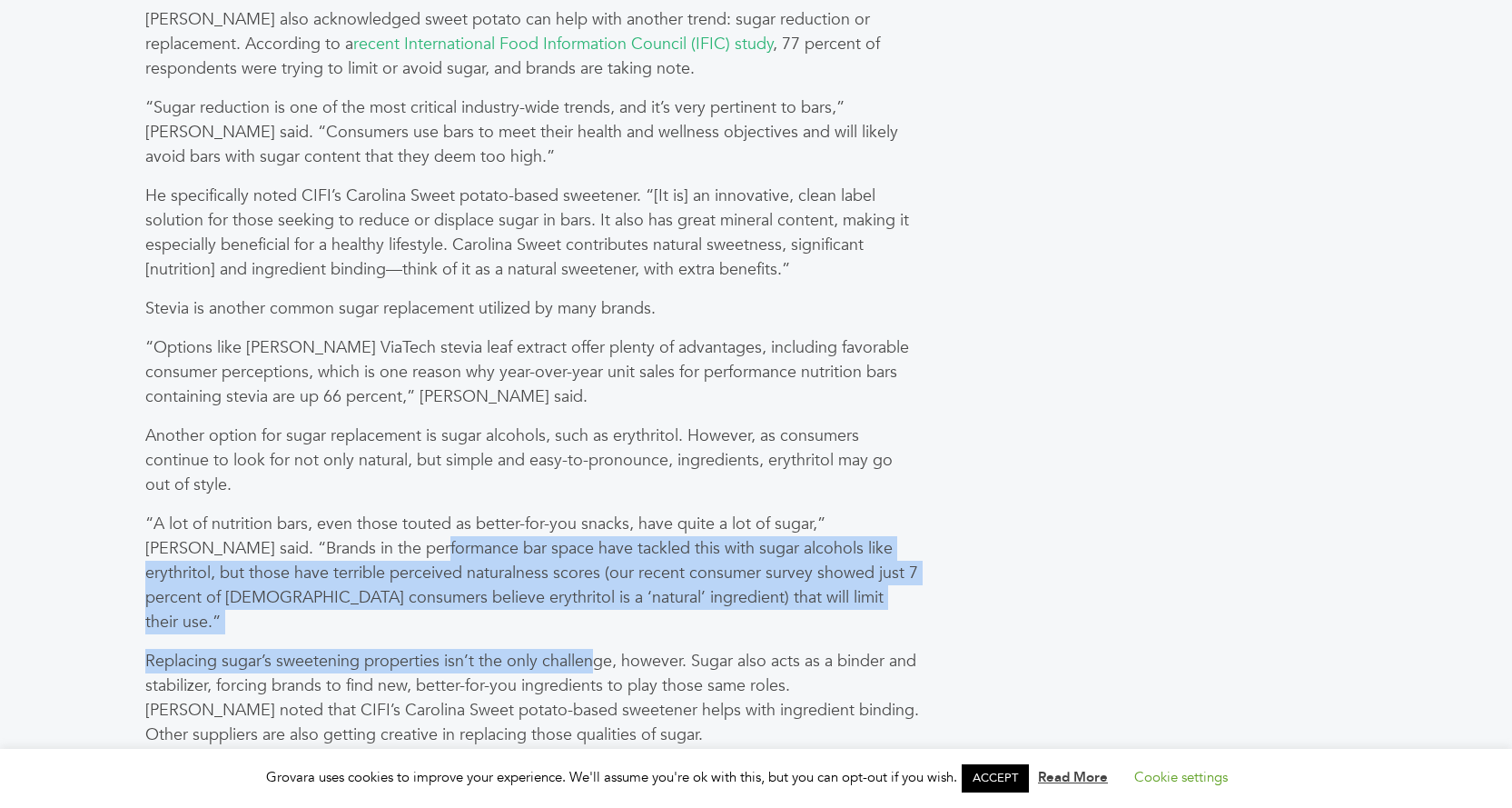
drag, startPoint x: 510, startPoint y: 605, endPoint x: 593, endPoint y: 647, distance: 93.0
click at [593, 647] on div "In today’s on-the-go, fast-paced world, quick, convenient and portable snacks a…" at bounding box center [532, 137] width 795 height 5129
click at [593, 649] on p "Replacing sugar’s sweetening properties isn’t the only challenge, however. Suga…" at bounding box center [532, 698] width 774 height 99
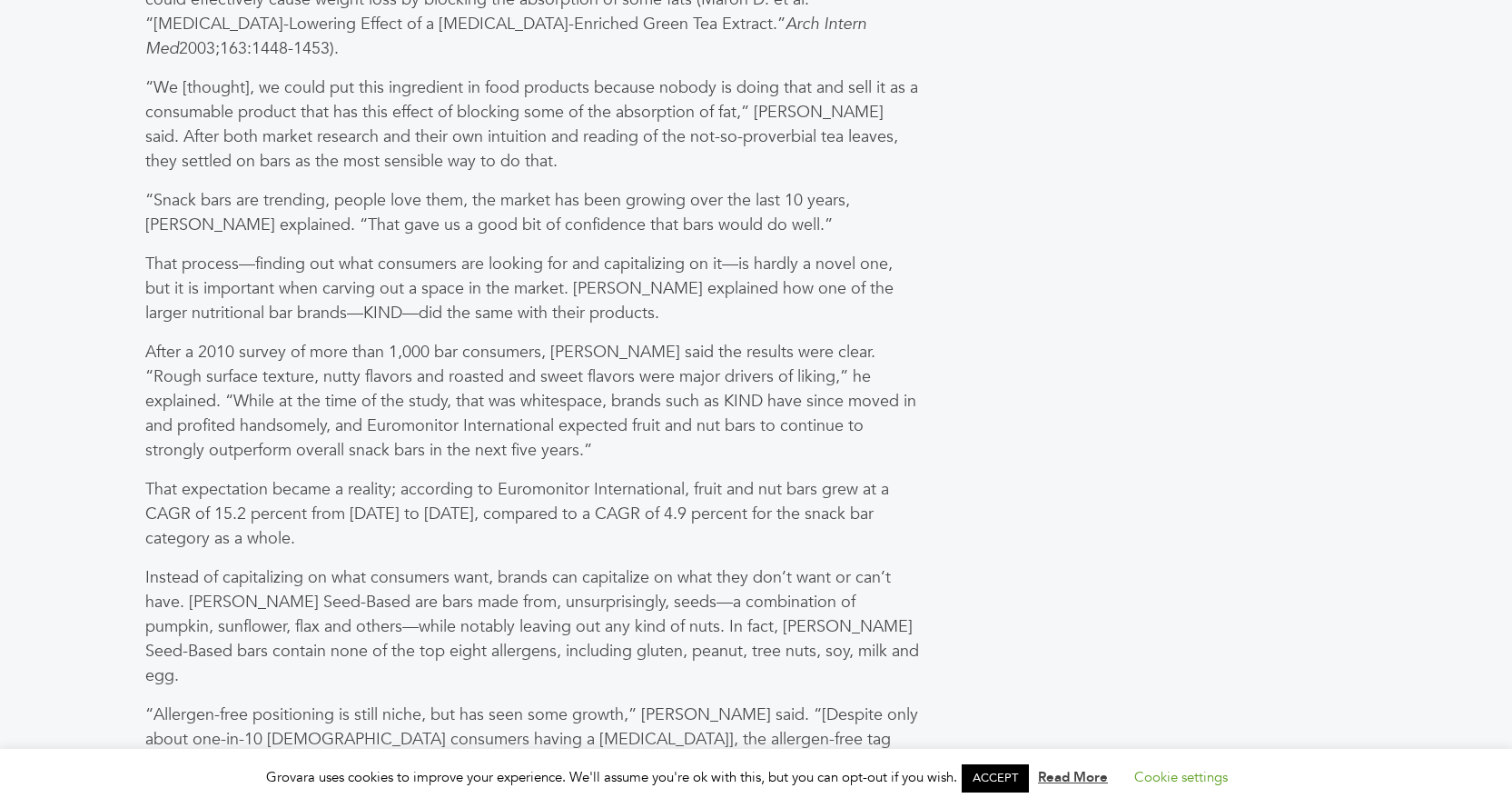
scroll to position [4271, 0]
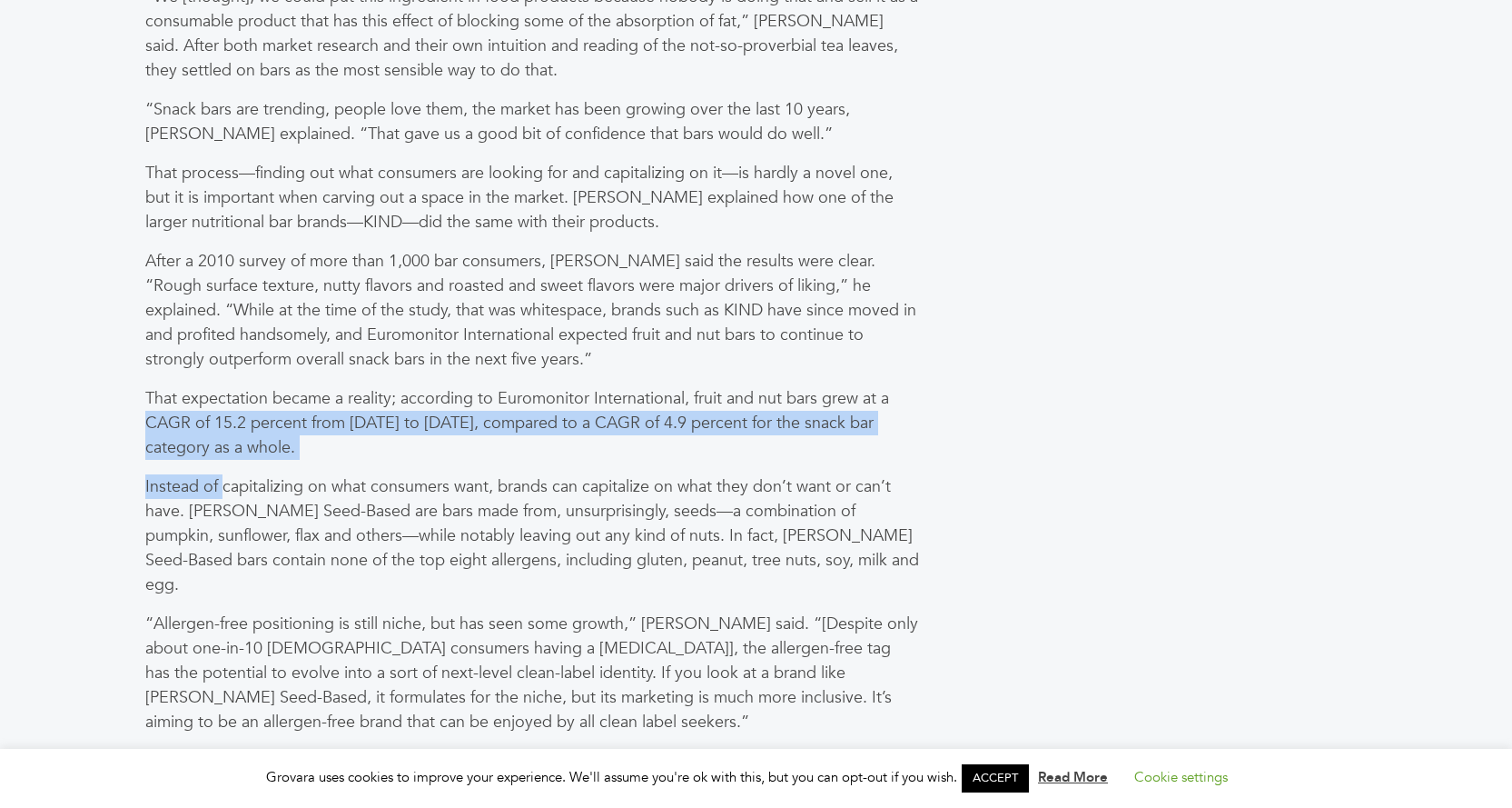
drag, startPoint x: 127, startPoint y: 338, endPoint x: 222, endPoint y: 395, distance: 110.8
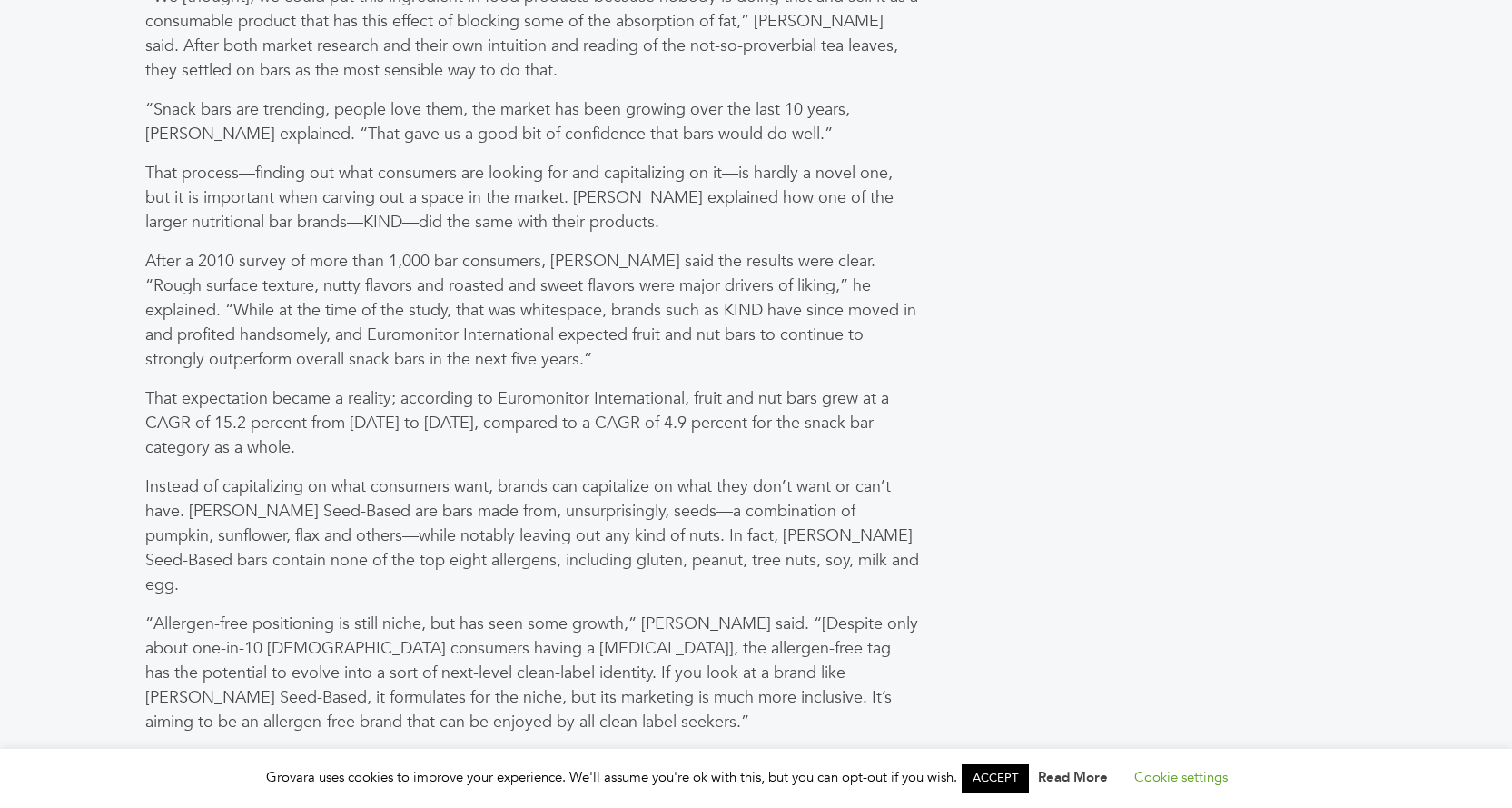
click at [709, 386] on p "That expectation became a reality; according to Euromonitor International, frui…" at bounding box center [532, 422] width 774 height 73
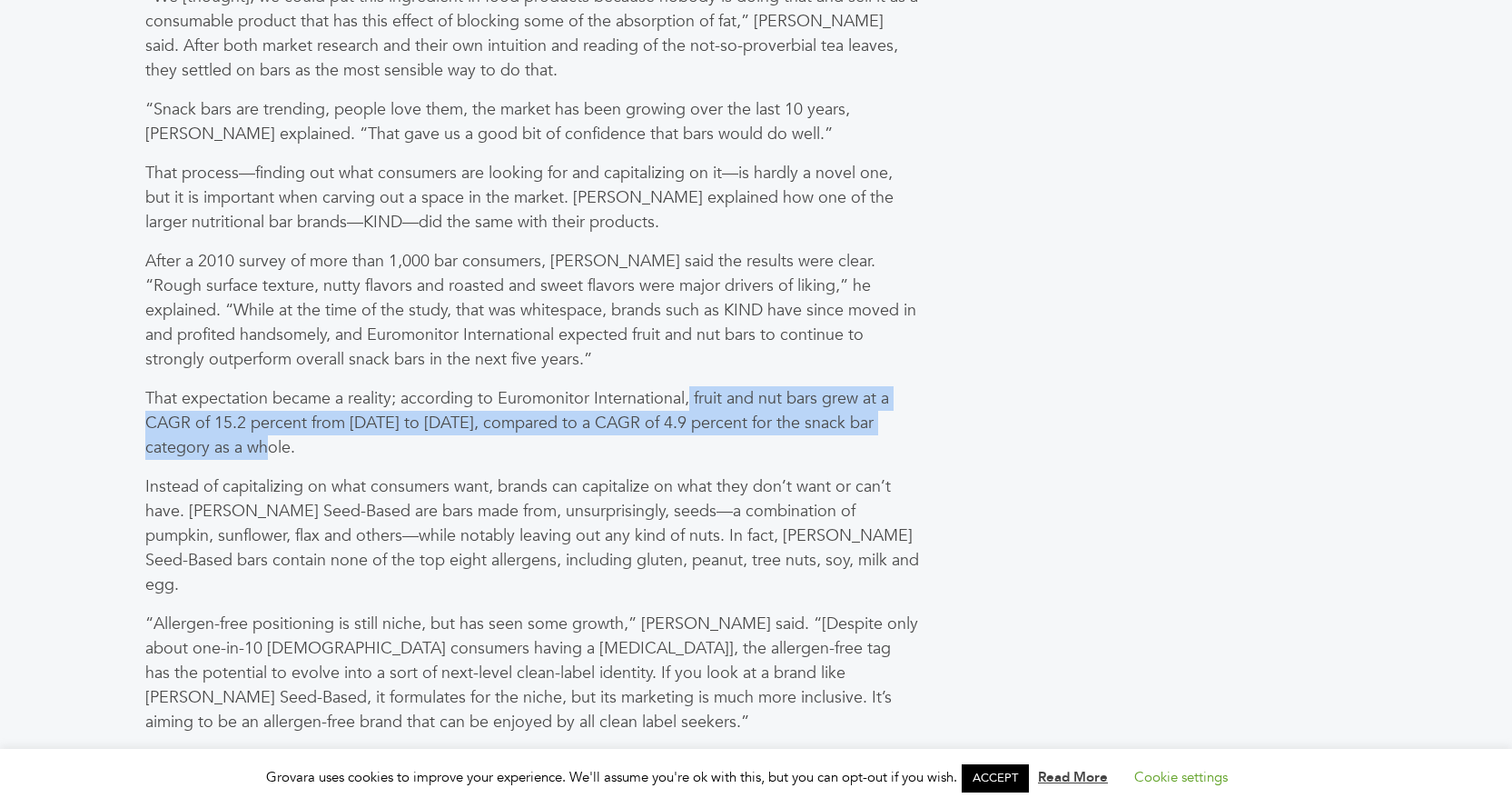
drag, startPoint x: 689, startPoint y: 321, endPoint x: 757, endPoint y: 365, distance: 81.0
click at [757, 386] on p "That expectation became a reality; according to Euromonitor International, frui…" at bounding box center [532, 422] width 774 height 73
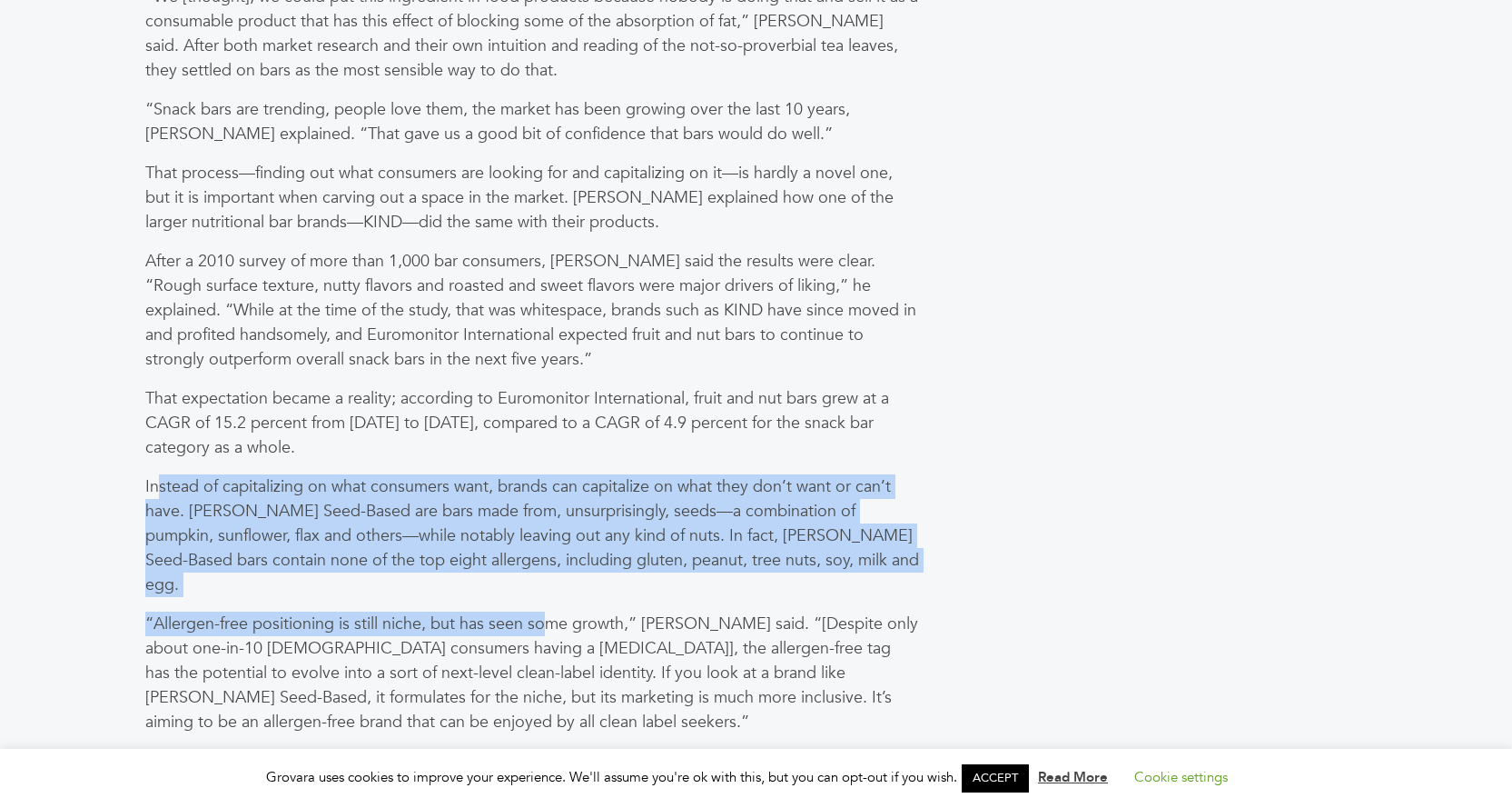
drag, startPoint x: 156, startPoint y: 404, endPoint x: 548, endPoint y: 510, distance: 406.1
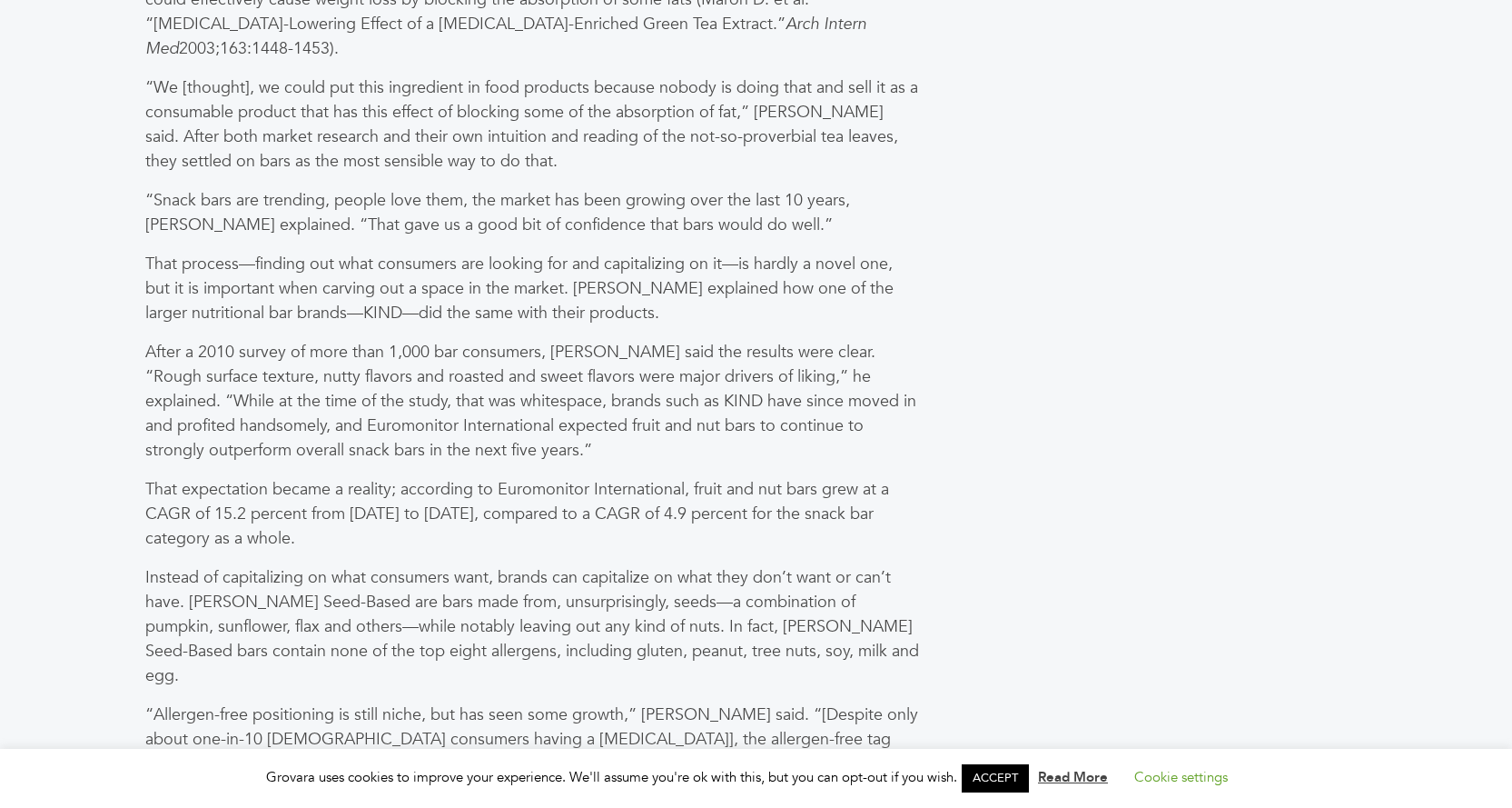
click at [482, 477] on p "That expectation became a reality; according to Euromonitor International, frui…" at bounding box center [532, 513] width 774 height 73
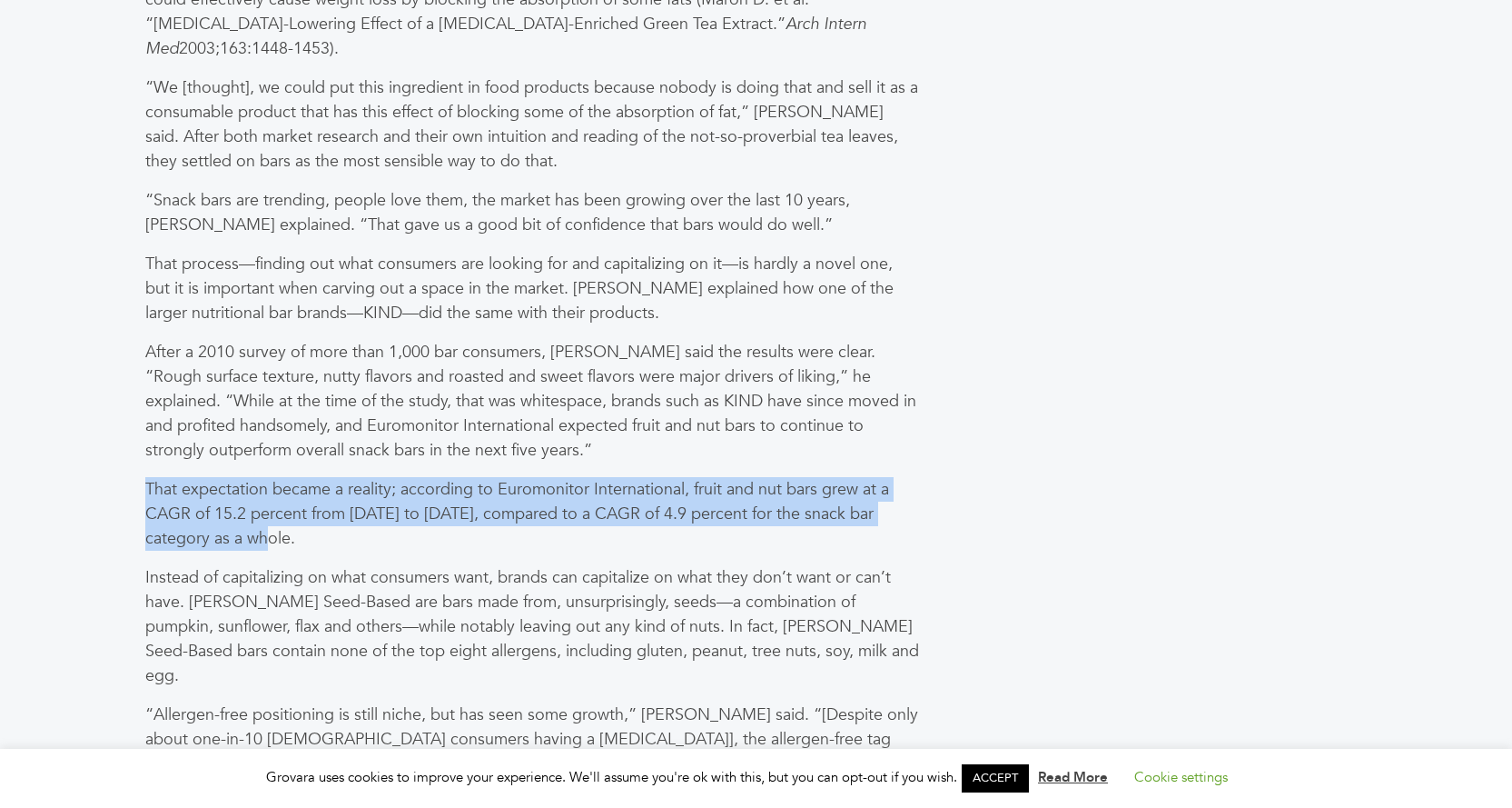
drag, startPoint x: 147, startPoint y: 414, endPoint x: 225, endPoint y: 464, distance: 92.6
click at [225, 477] on p "That expectation became a reality; according to Euromonitor International, frui…" at bounding box center [532, 513] width 774 height 73
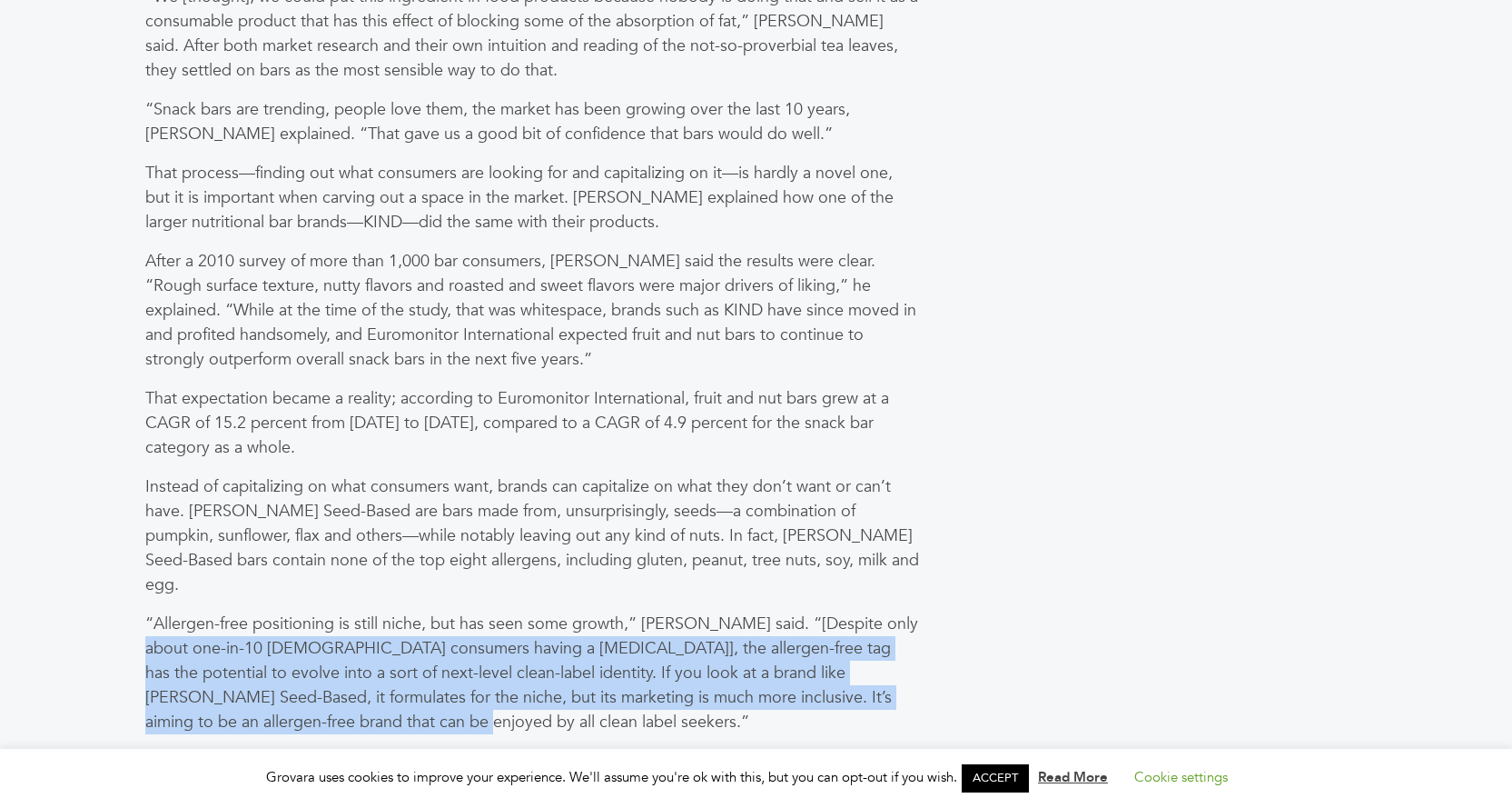
drag, startPoint x: 73, startPoint y: 543, endPoint x: 343, endPoint y: 616, distance: 279.7
click at [343, 616] on p "“Allergen-free positioning is still niche, but has seen some growth,” Schmidt s…" at bounding box center [532, 673] width 774 height 123
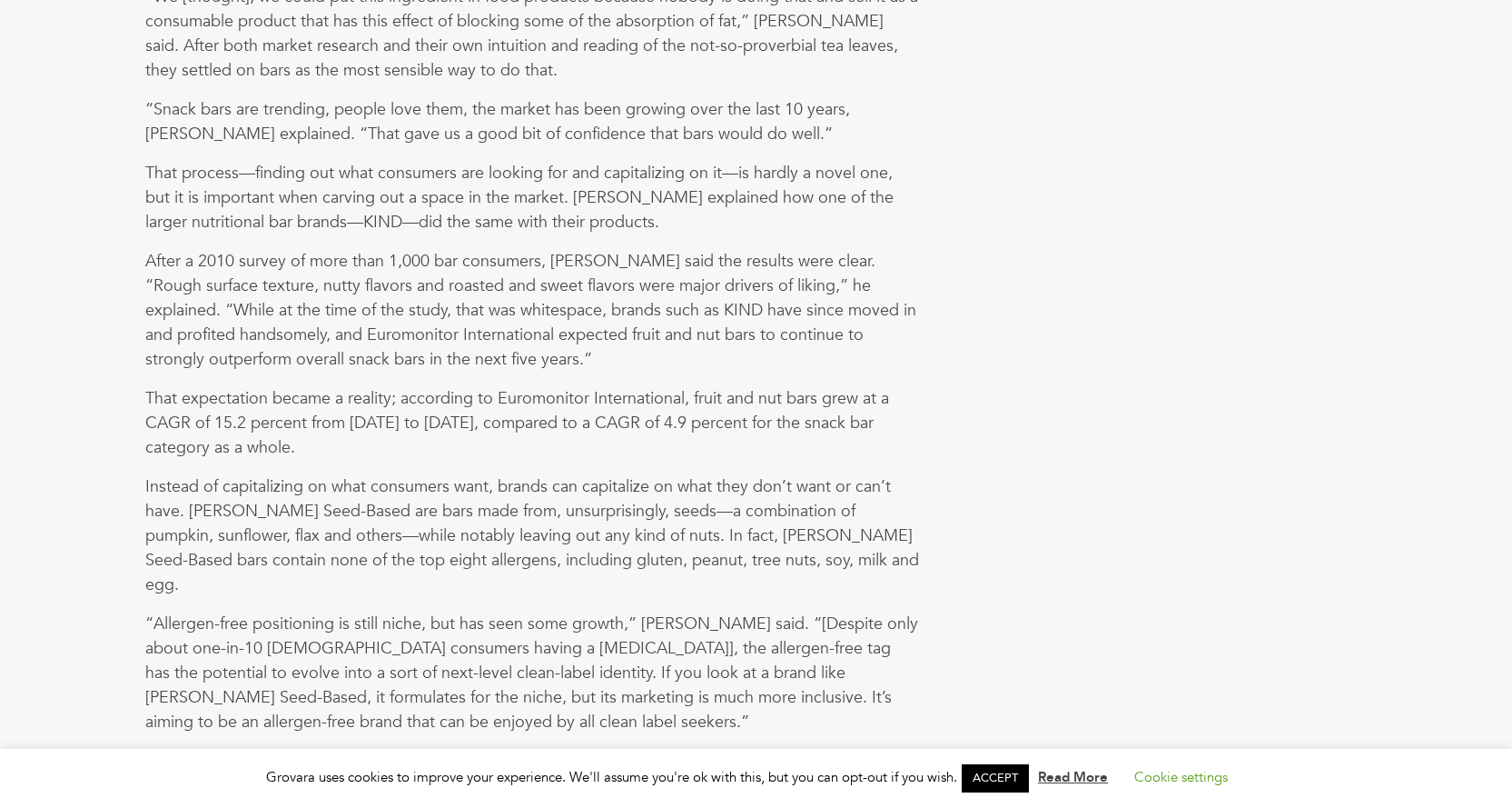
scroll to position [4361, 0]
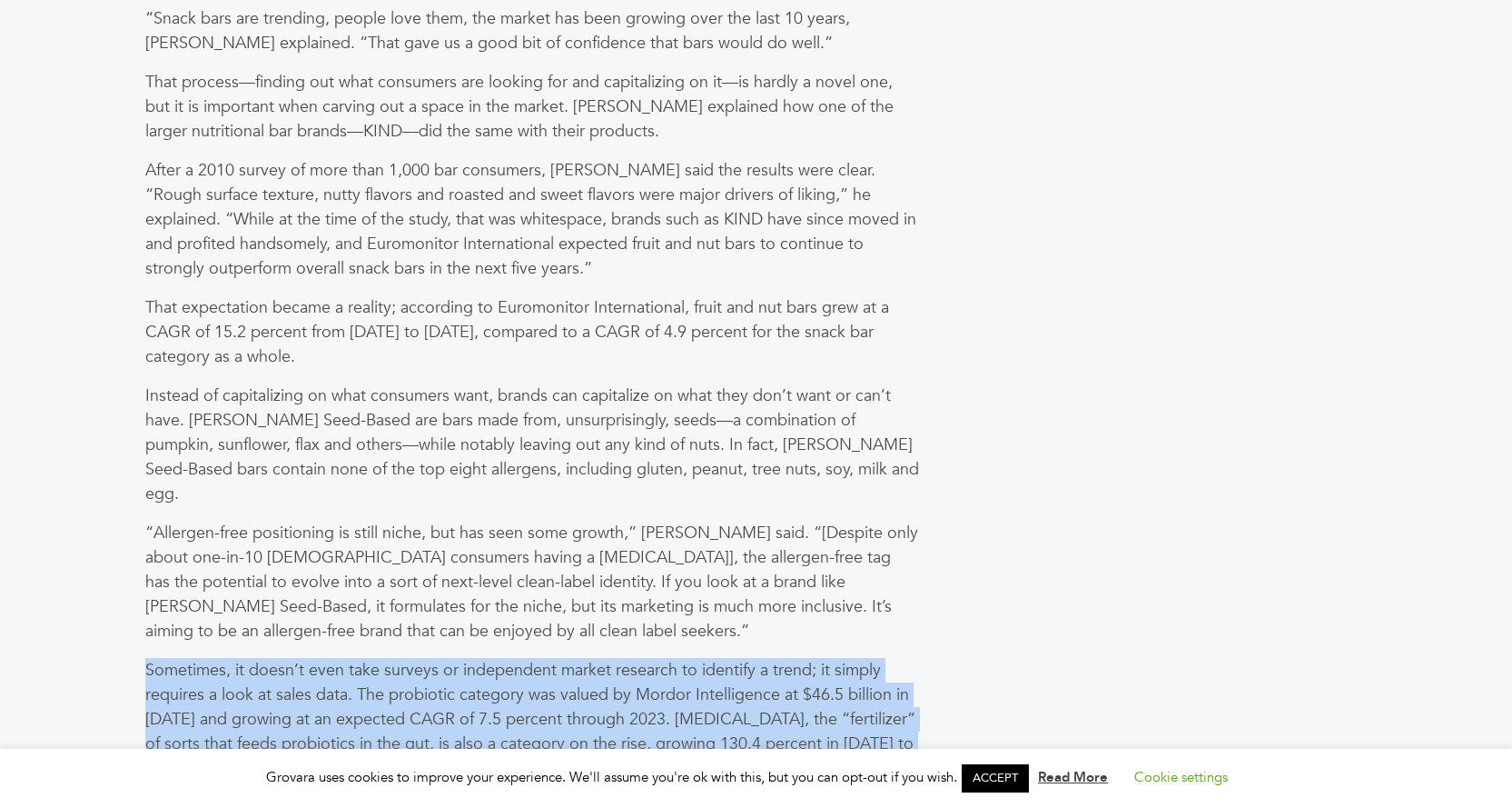
drag, startPoint x: 158, startPoint y: 577, endPoint x: 345, endPoint y: 708, distance: 228.3
click at [345, 708] on p "Sometimes, it doesn’t even take surveys or independent market research to ident…" at bounding box center [532, 743] width 774 height 172
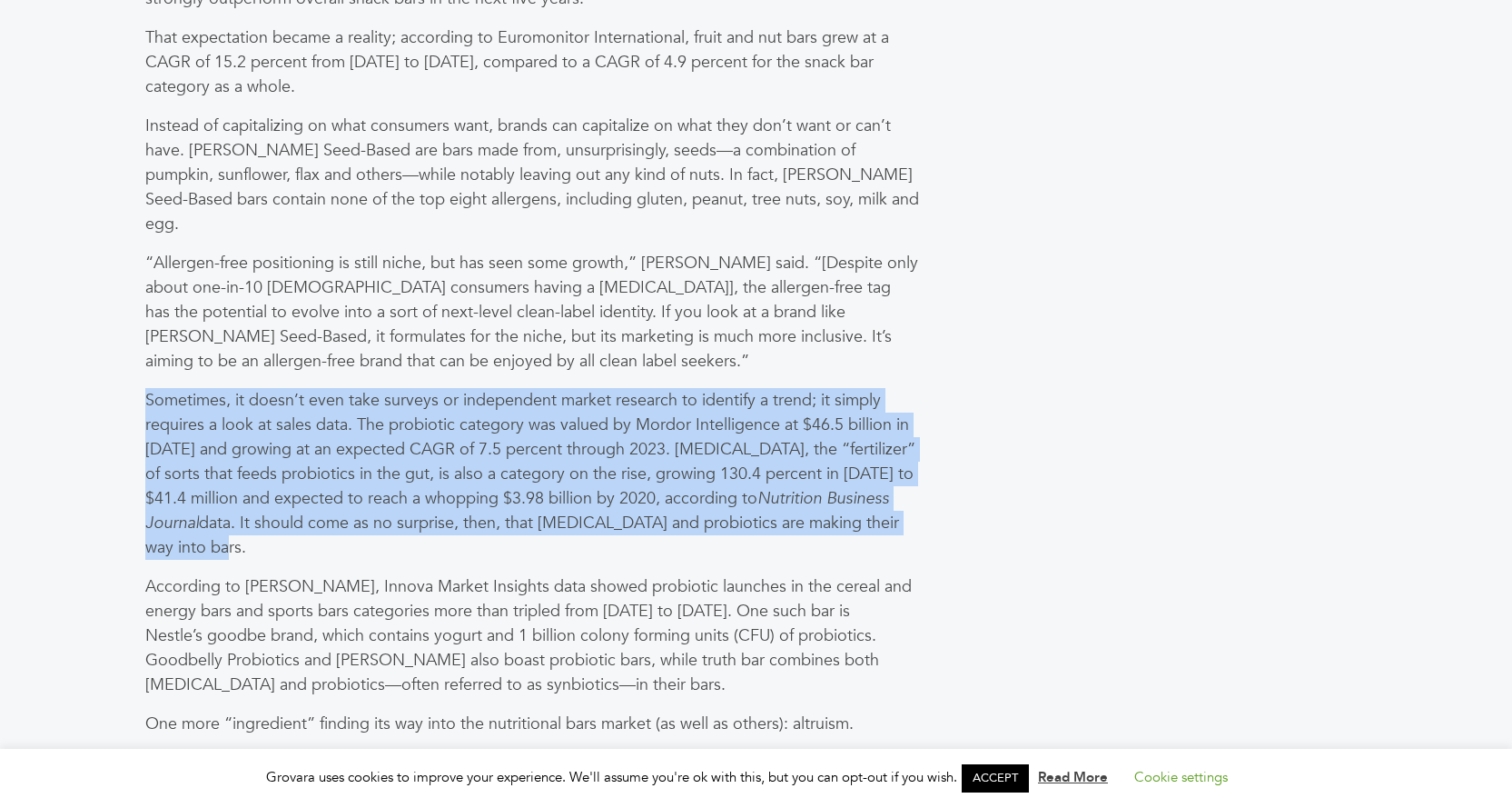
scroll to position [4634, 0]
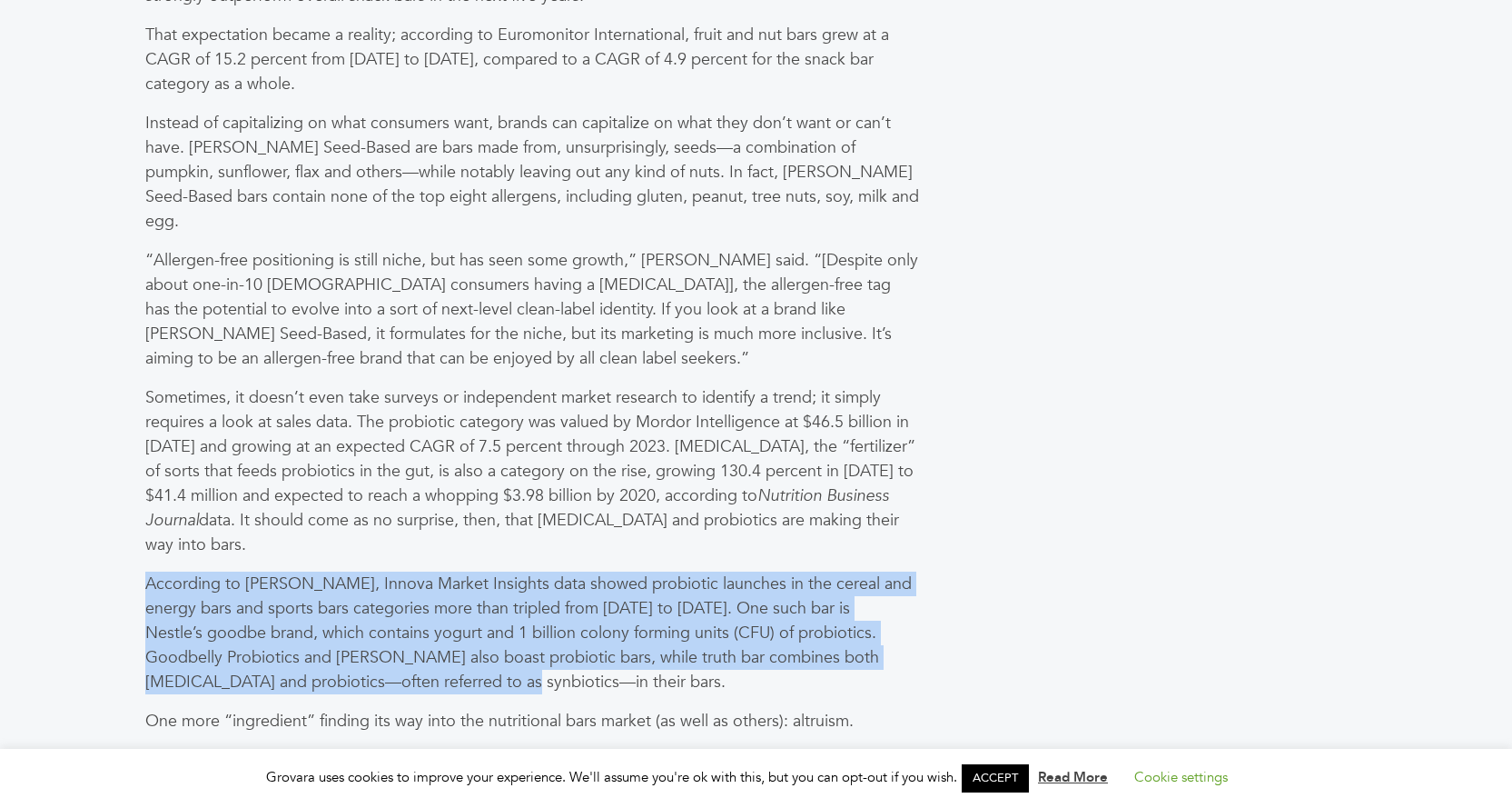
drag, startPoint x: 148, startPoint y: 480, endPoint x: 538, endPoint y: 586, distance: 404.1
click at [538, 586] on p "According to Schmidt, Innova Market Insights data showed probiotic launches in …" at bounding box center [532, 633] width 774 height 123
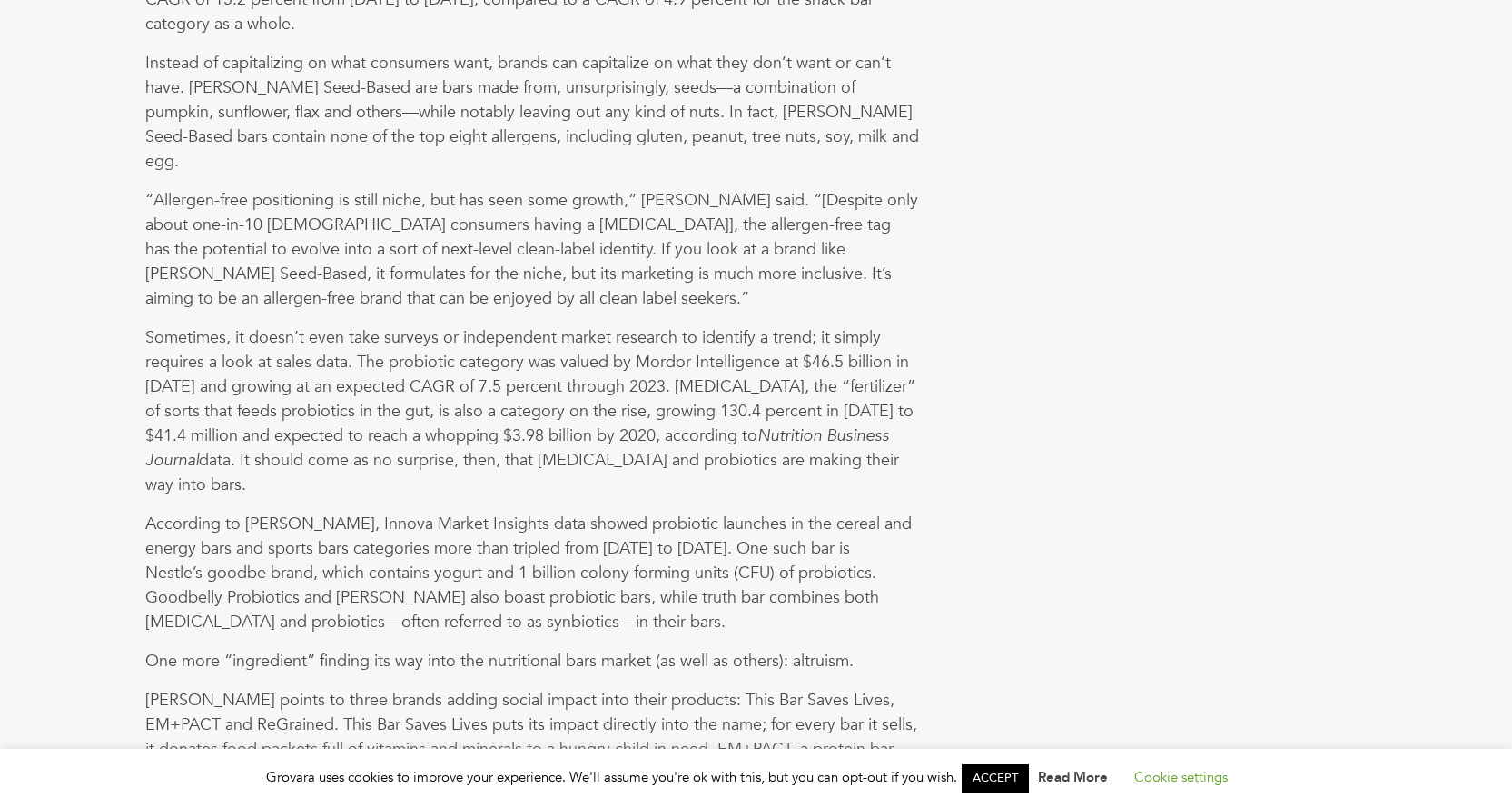
scroll to position [4724, 0]
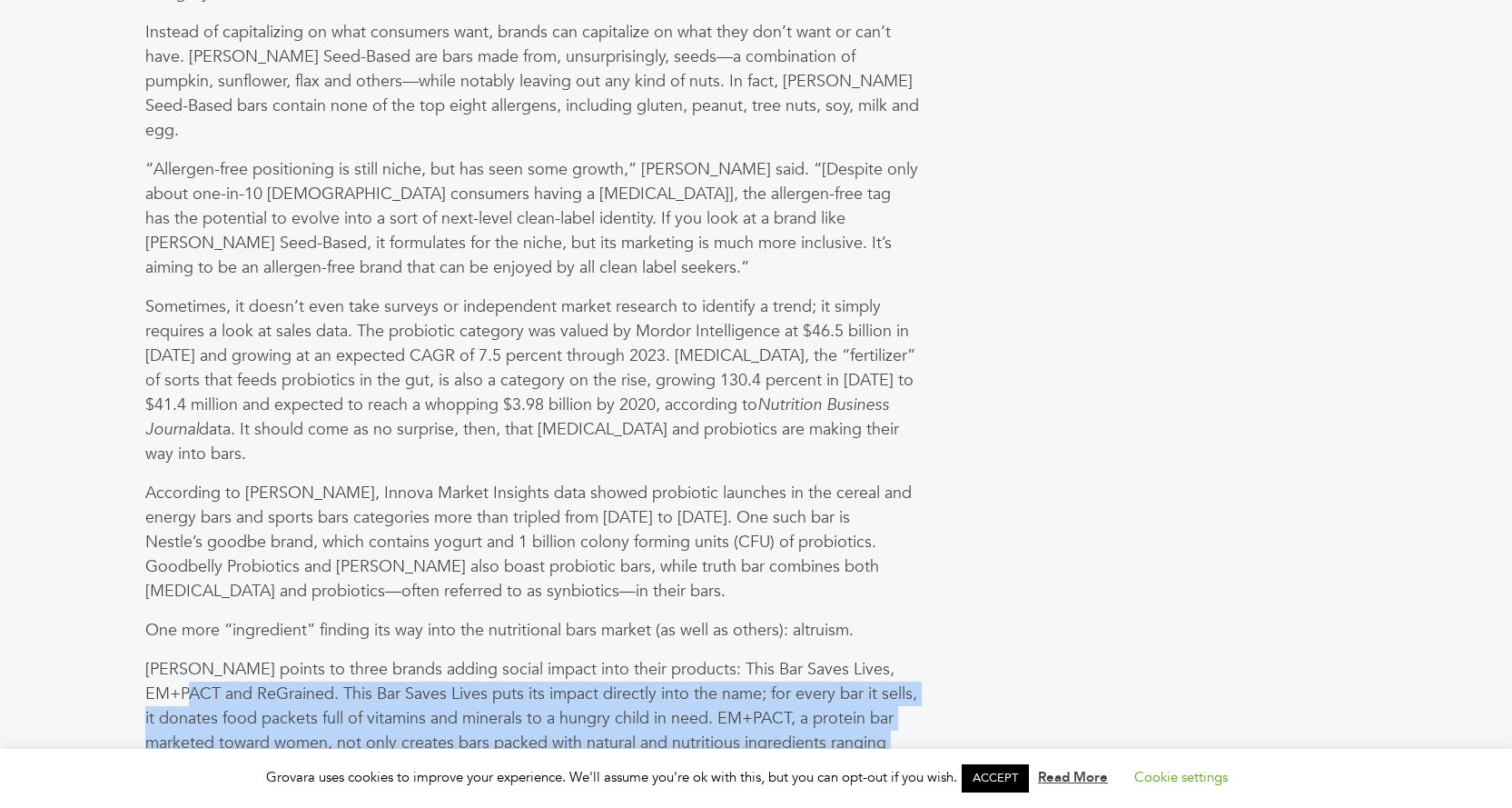
drag, startPoint x: 253, startPoint y: 612, endPoint x: 606, endPoint y: 711, distance: 366.6
click at [606, 711] on p "Schmidt points to three brands adding social impact into their products: This B…" at bounding box center [532, 754] width 774 height 196
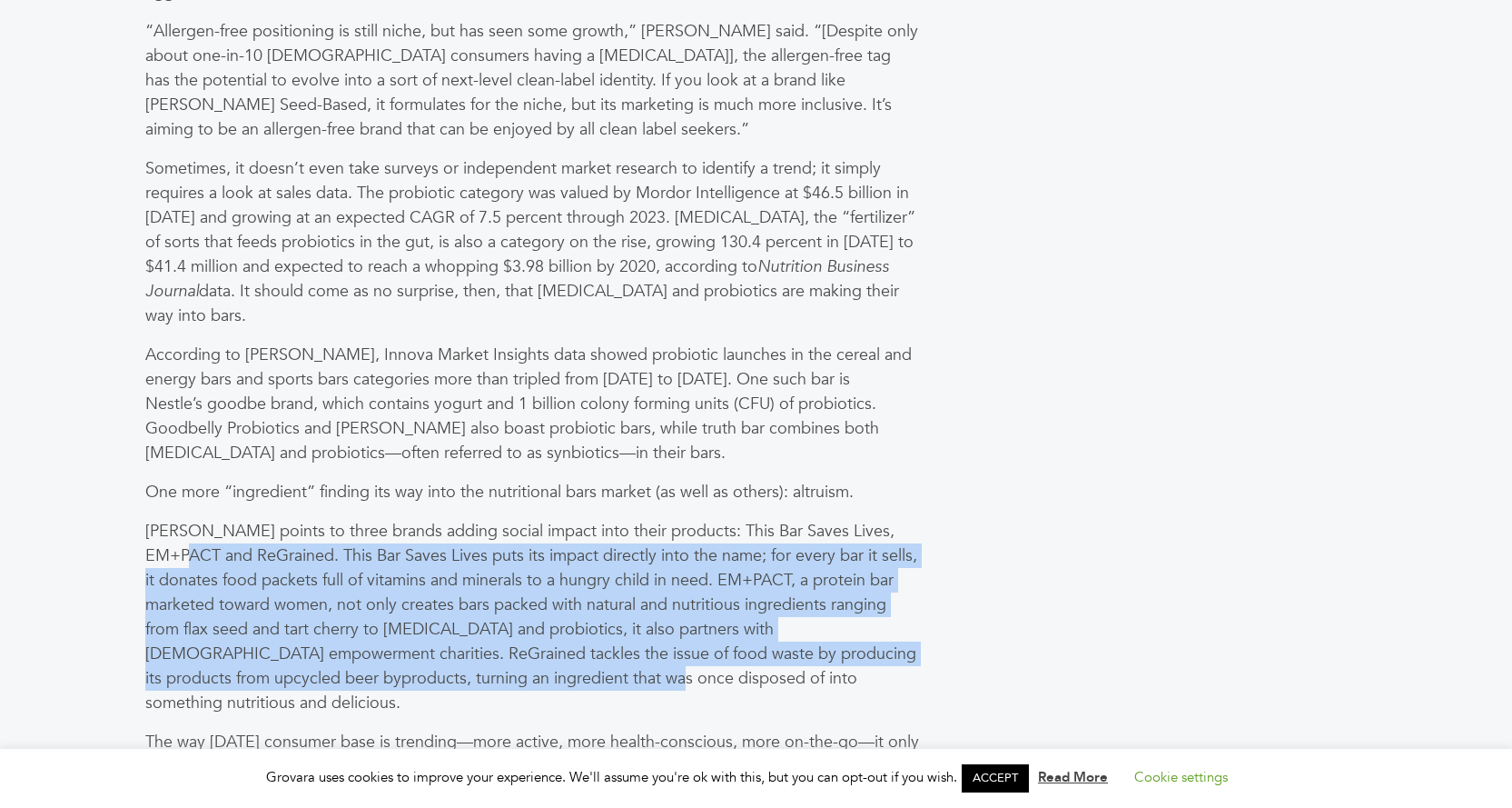
scroll to position [4997, 0]
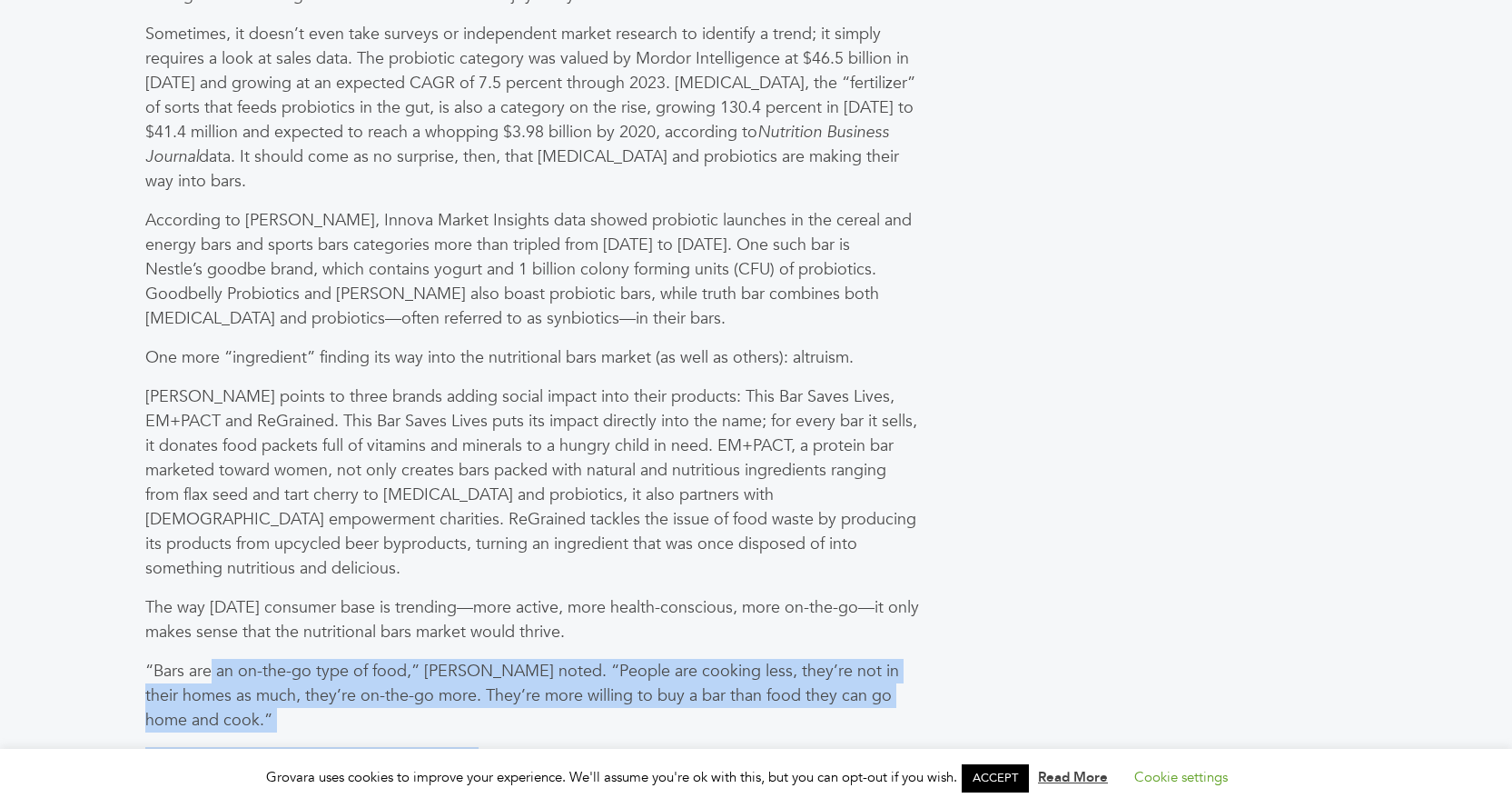
drag, startPoint x: 214, startPoint y: 524, endPoint x: 478, endPoint y: 631, distance: 284.9
click at [478, 747] on p "But to stand out within a thriving market, brands are being forced to innovate.…" at bounding box center [532, 796] width 774 height 99
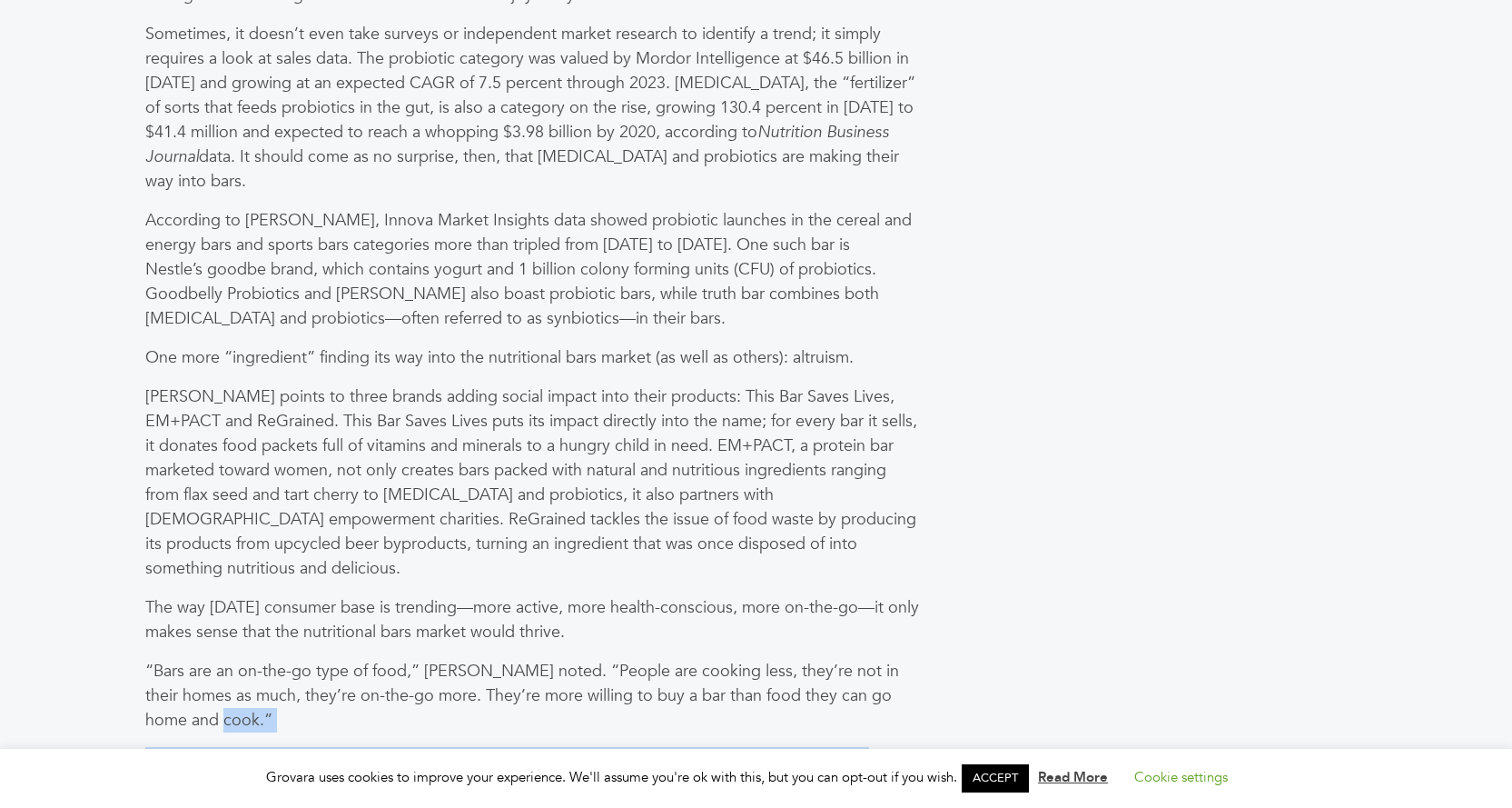
drag, startPoint x: 306, startPoint y: 597, endPoint x: 687, endPoint y: 726, distance: 402.2
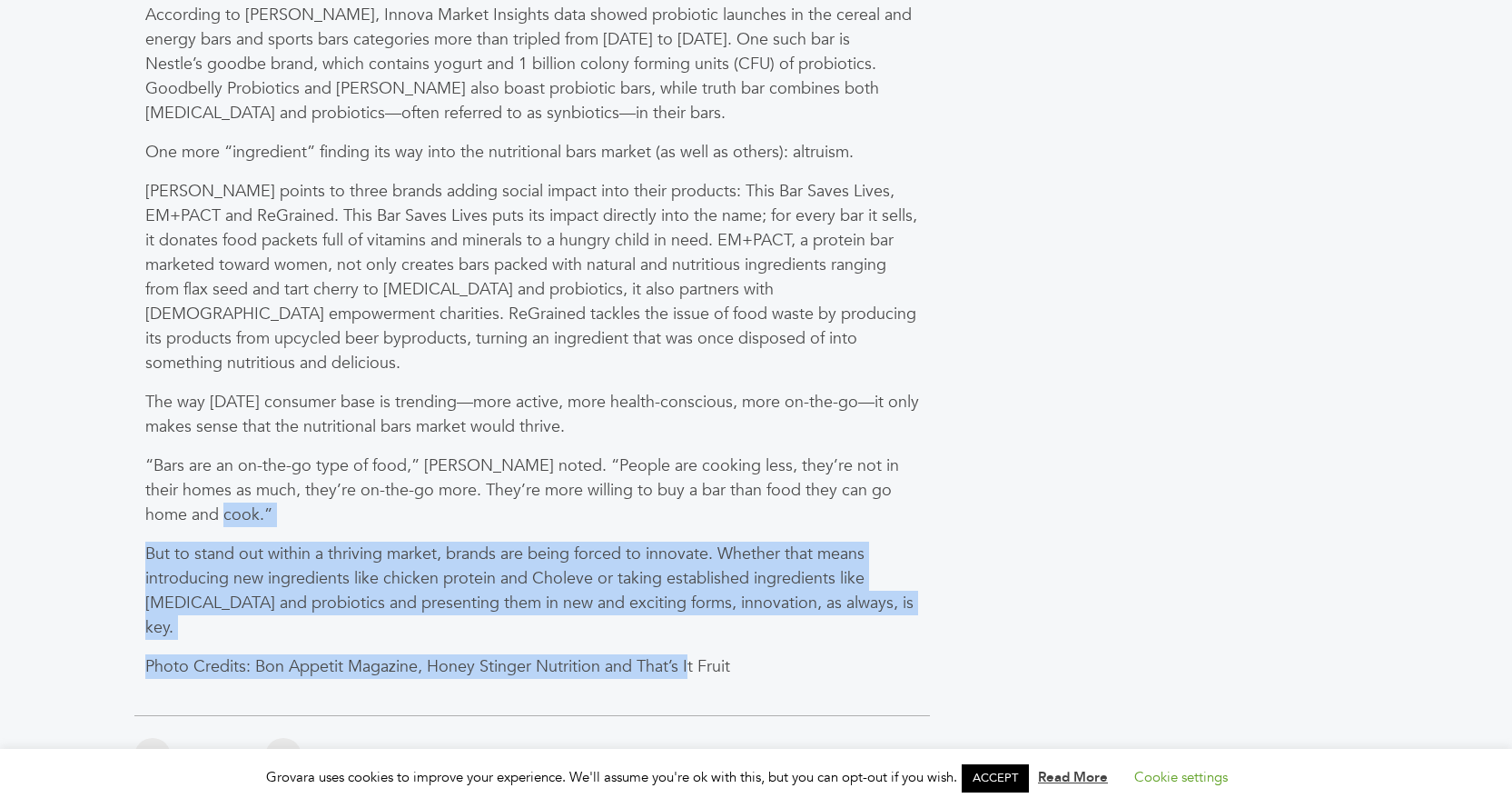
scroll to position [5270, 0]
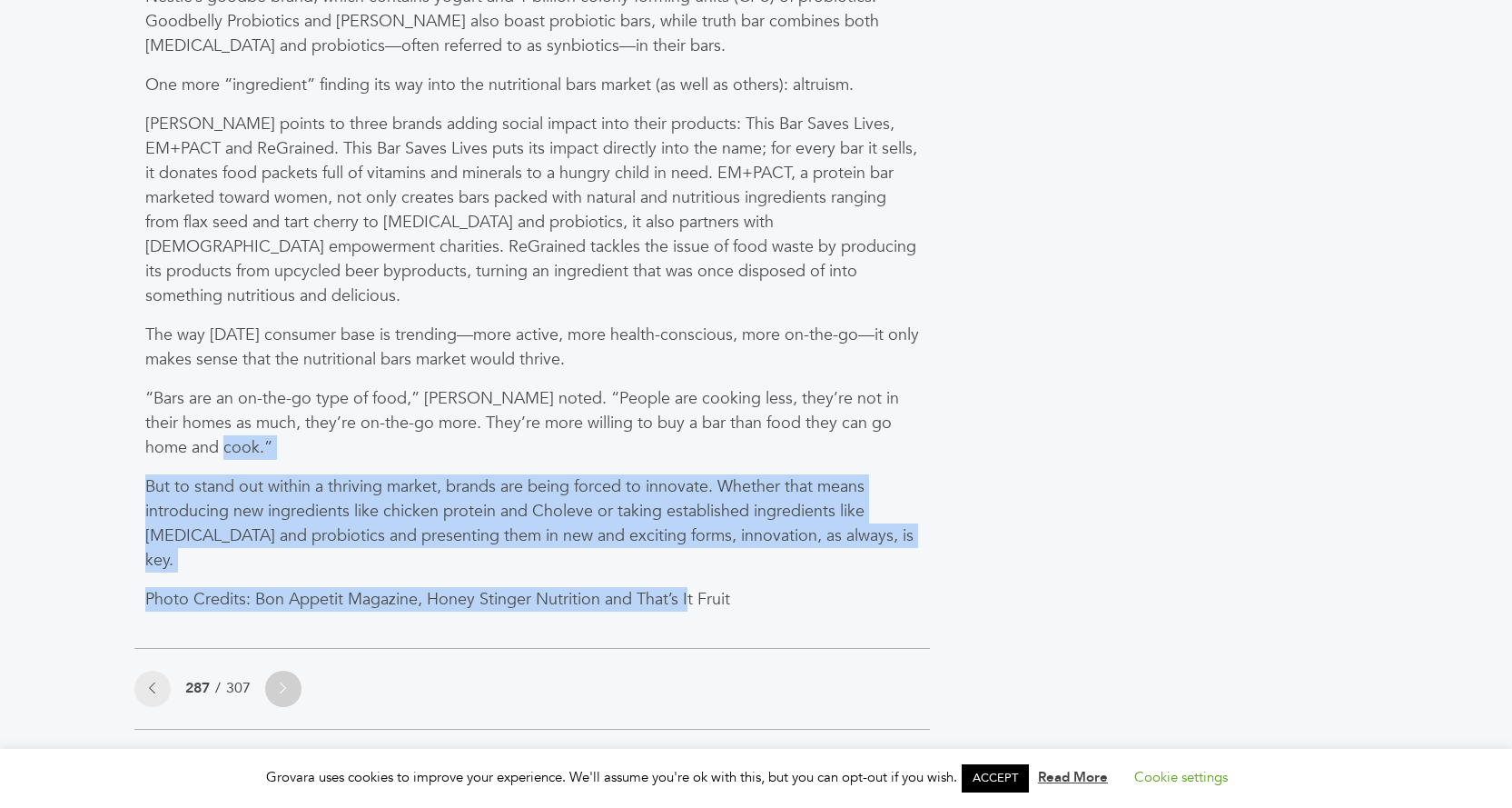
click at [296, 670] on link at bounding box center [283, 688] width 36 height 36
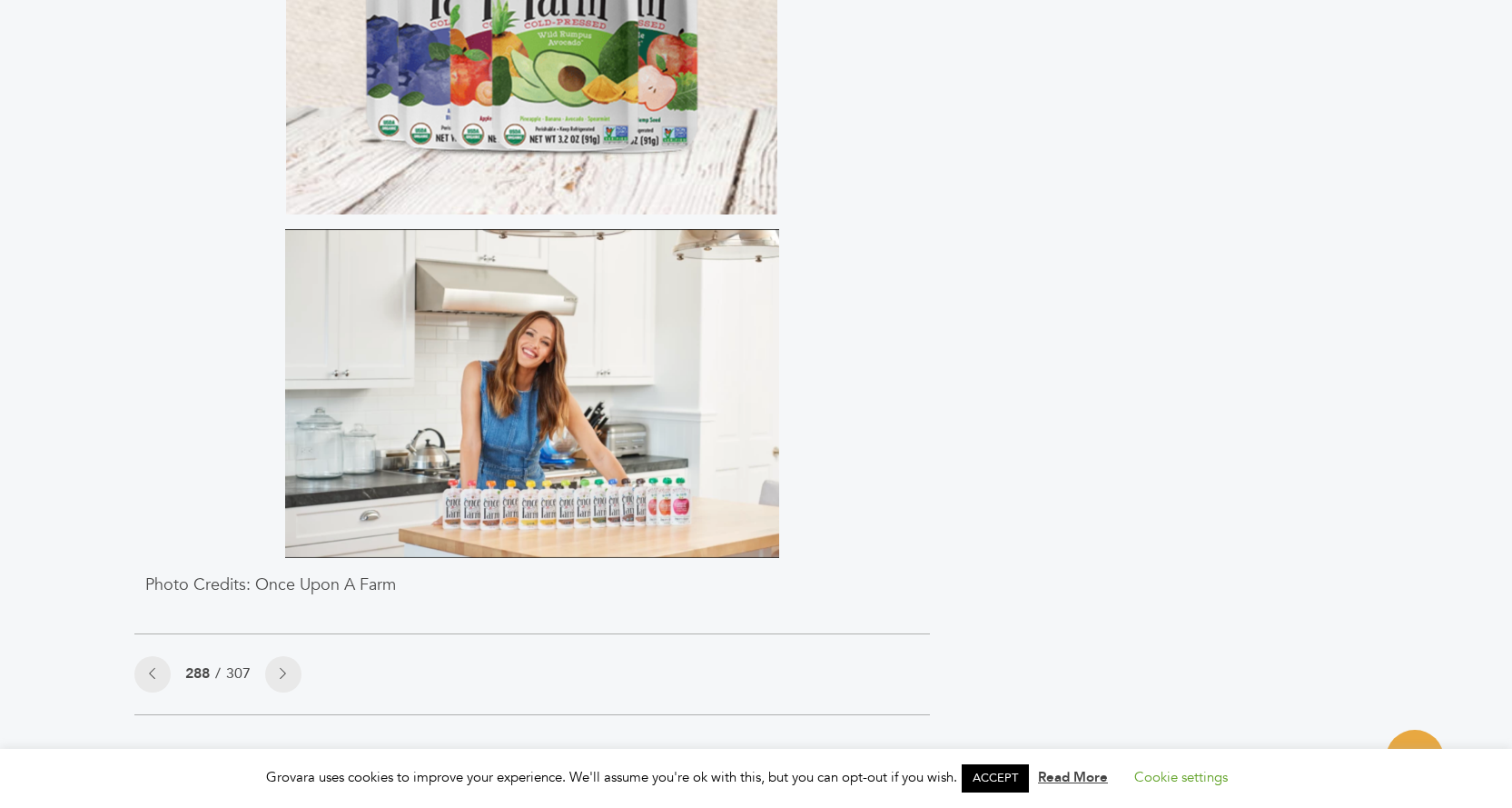
scroll to position [1272, 0]
